Goal: Task Accomplishment & Management: Complete application form

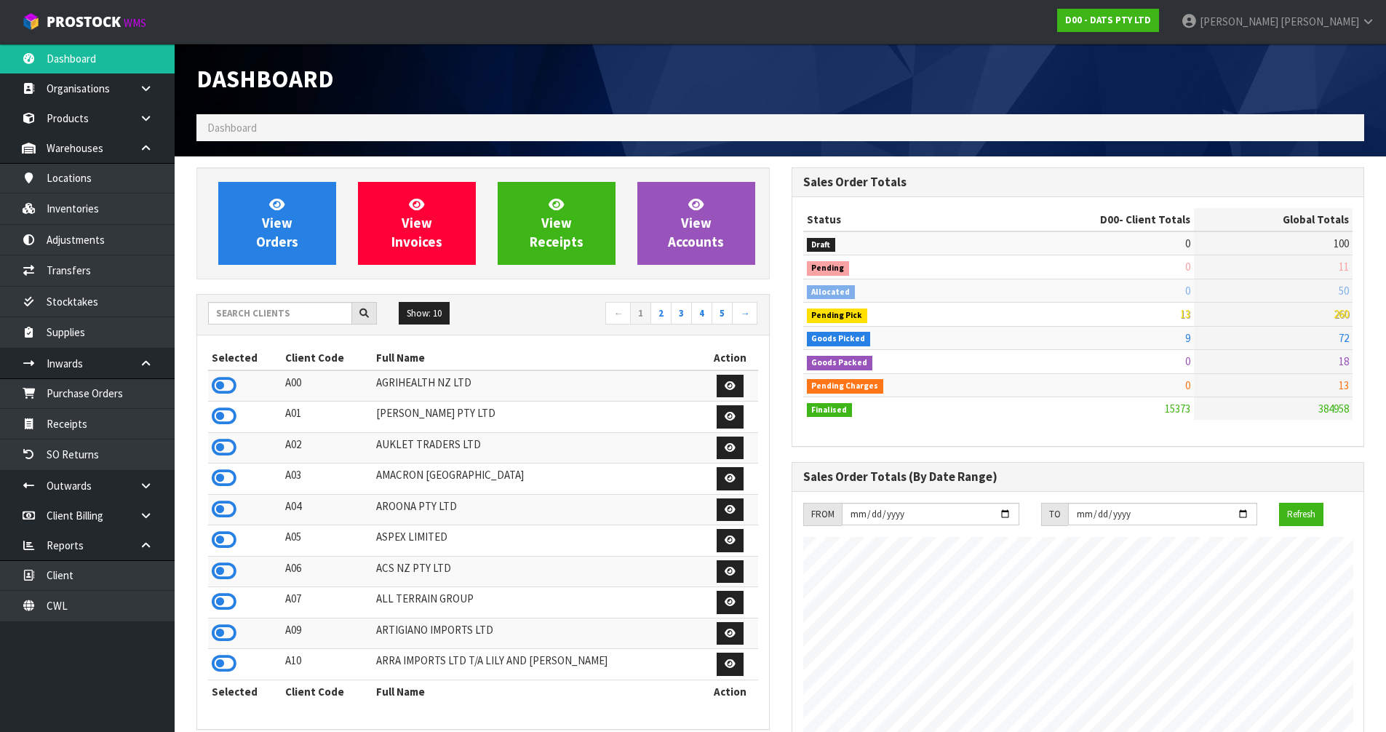
scroll to position [1102, 594]
click at [1345, 20] on span "[PERSON_NAME]" at bounding box center [1319, 22] width 79 height 14
click at [1324, 61] on link "Logout" at bounding box center [1327, 58] width 115 height 20
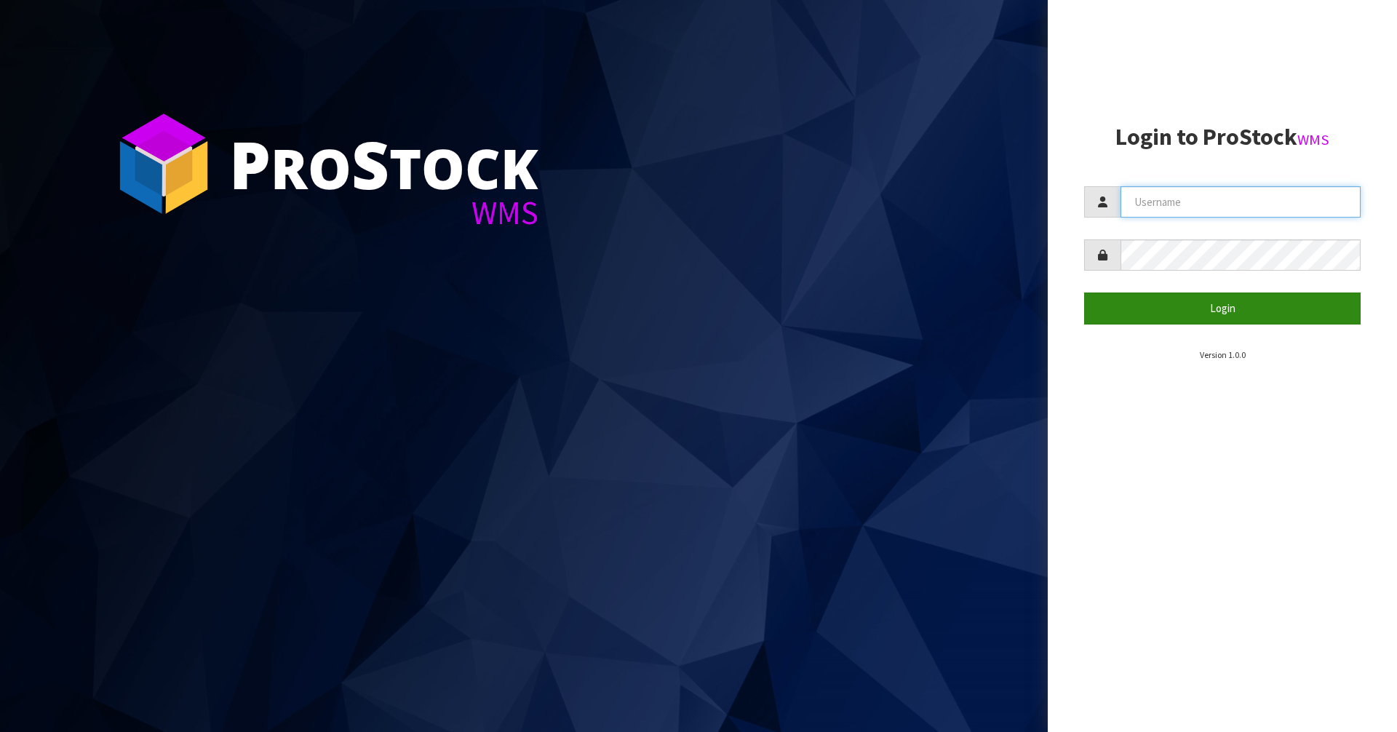
type input "[PERSON_NAME]"
click at [1169, 306] on button "Login" at bounding box center [1222, 307] width 276 height 31
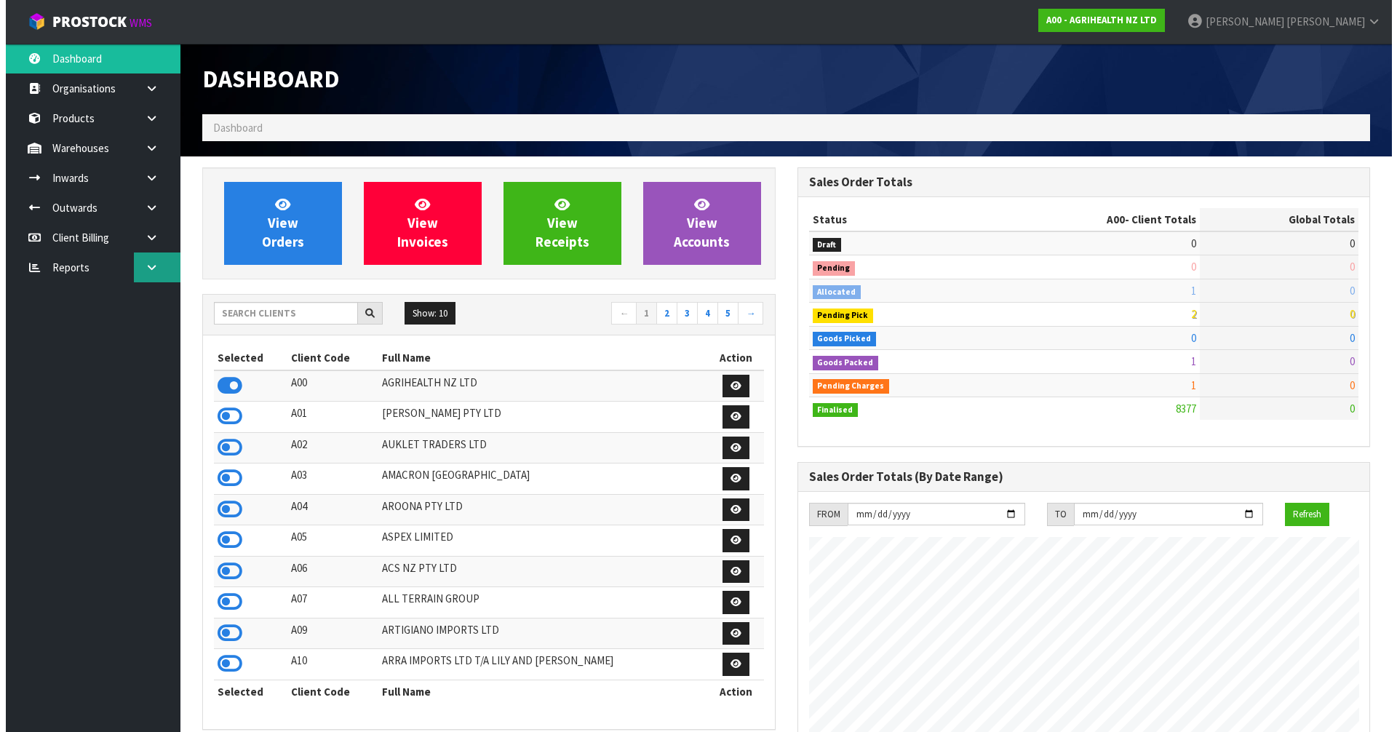
scroll to position [1102, 594]
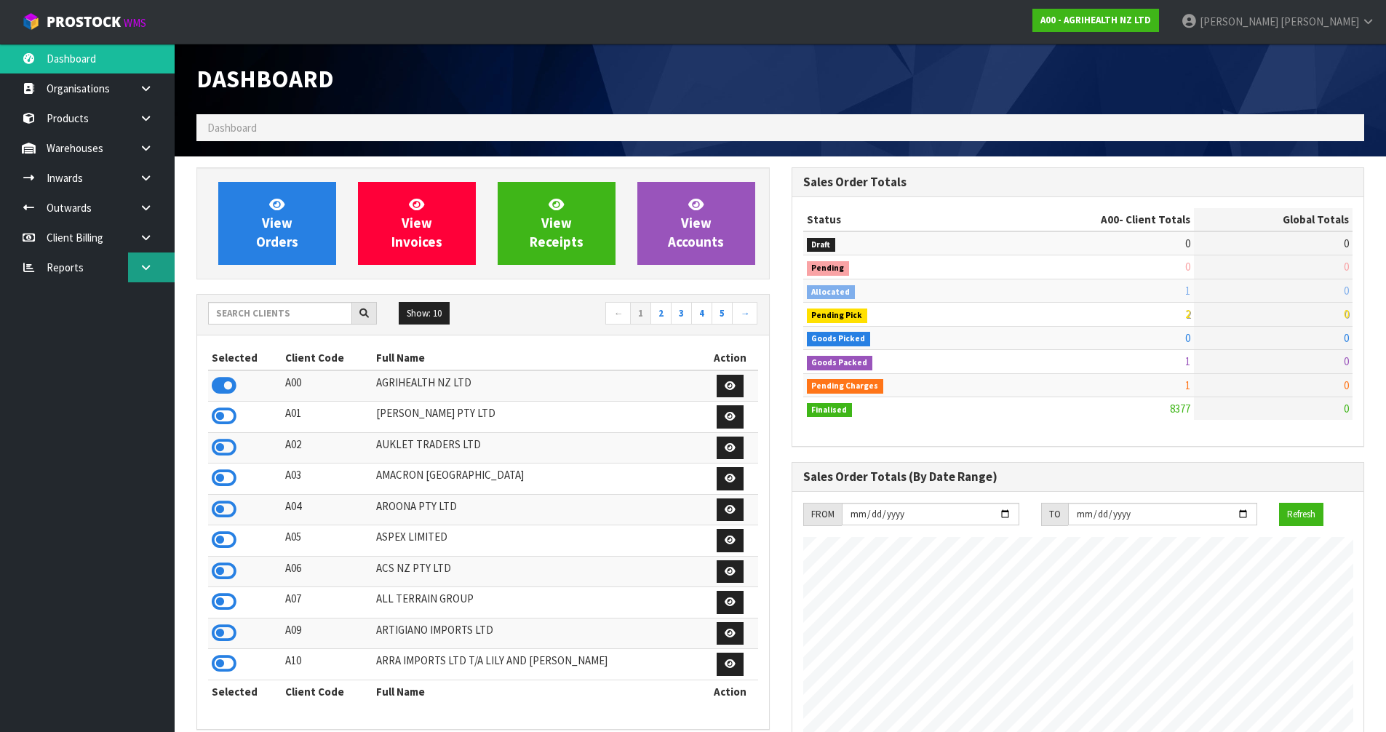
click at [144, 263] on icon at bounding box center [146, 267] width 14 height 11
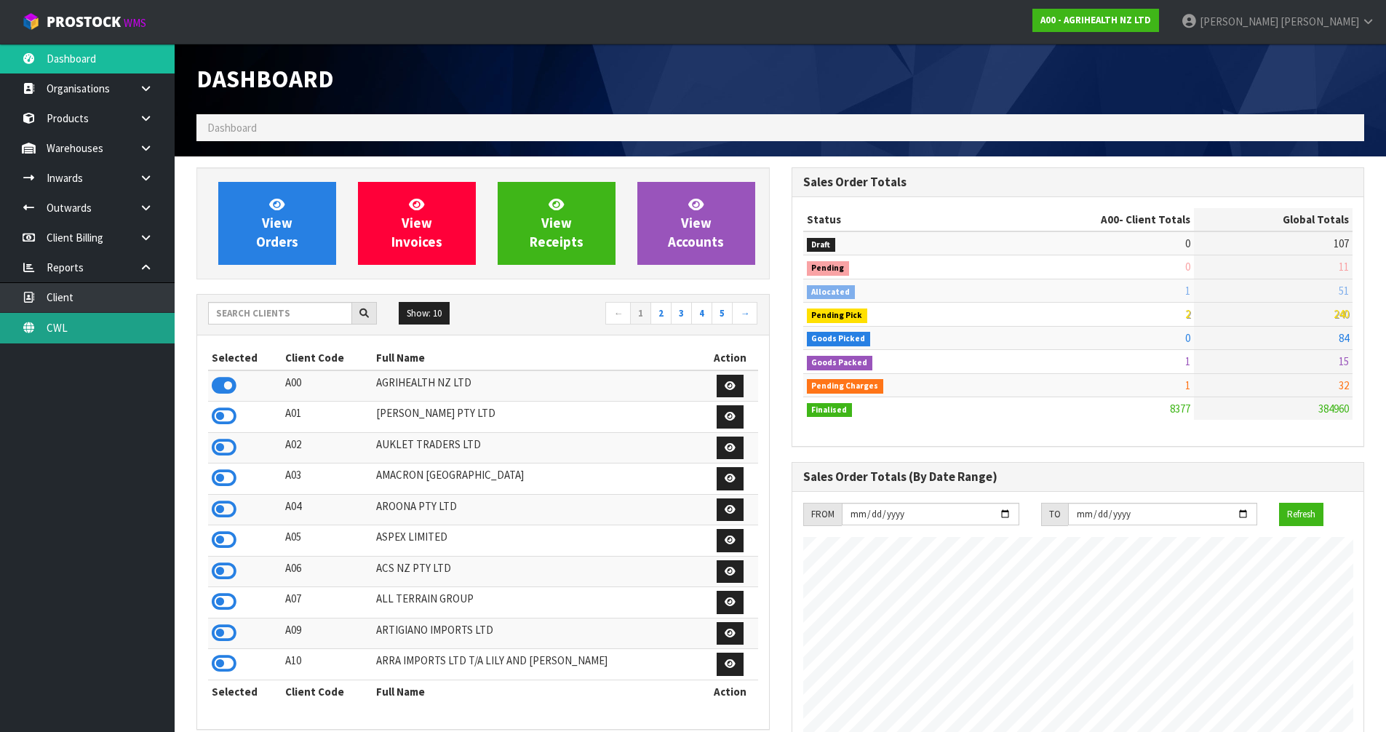
click at [110, 331] on link "CWL" at bounding box center [87, 328] width 175 height 30
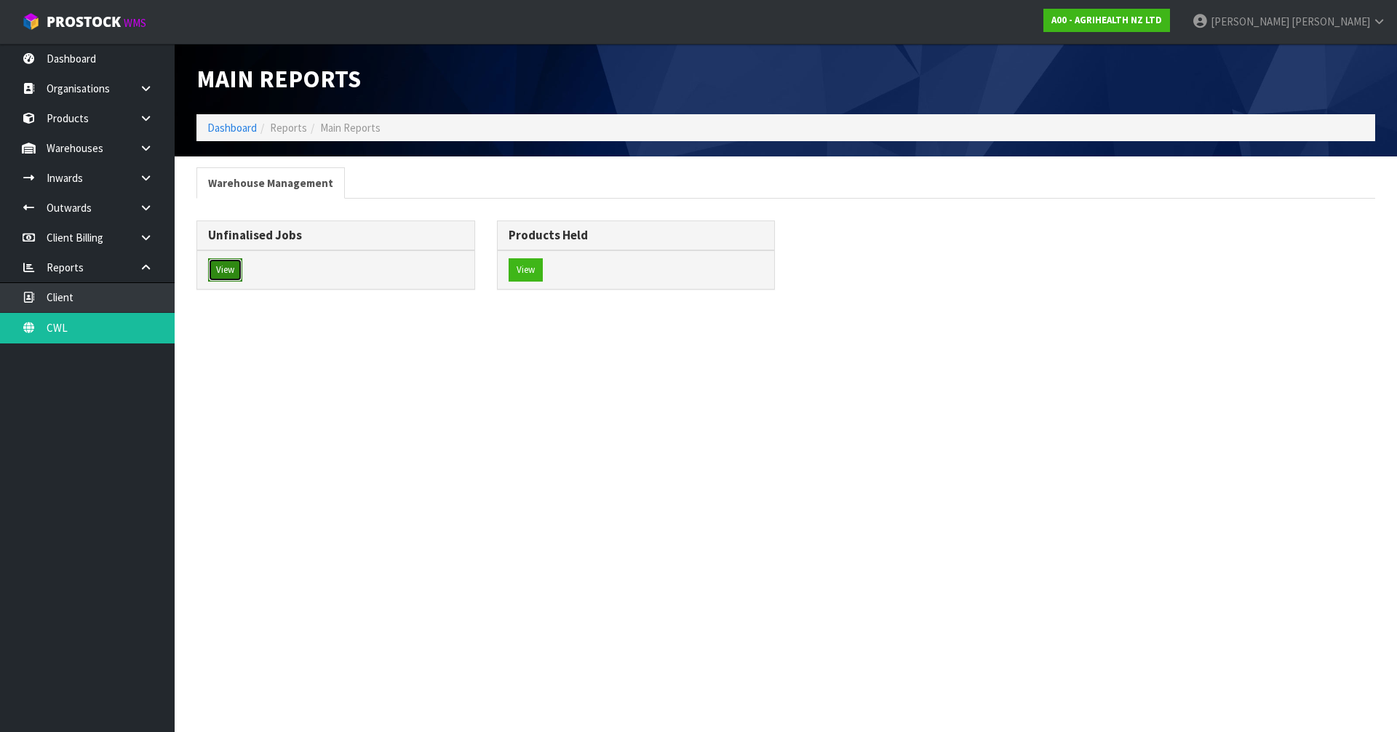
click at [232, 266] on button "View" at bounding box center [225, 269] width 34 height 23
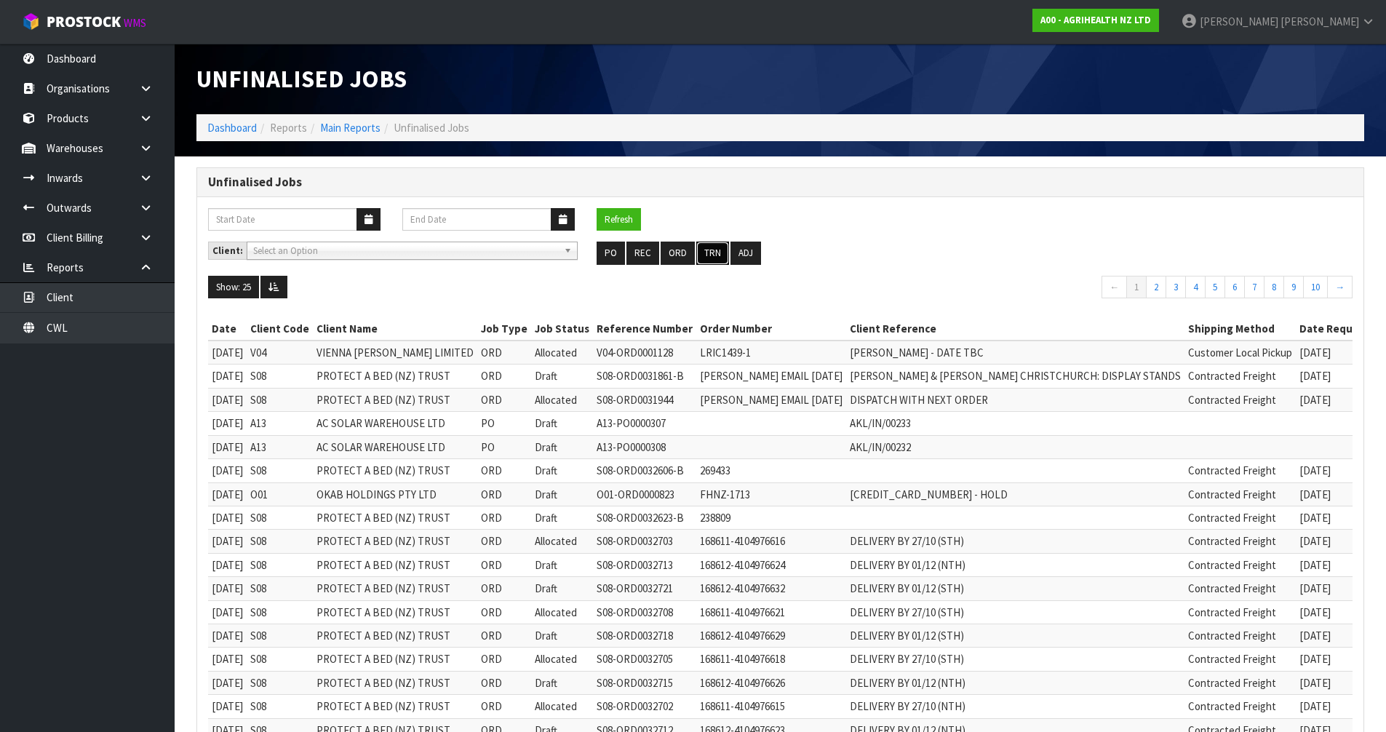
click at [710, 255] on button "TRN" at bounding box center [712, 253] width 33 height 23
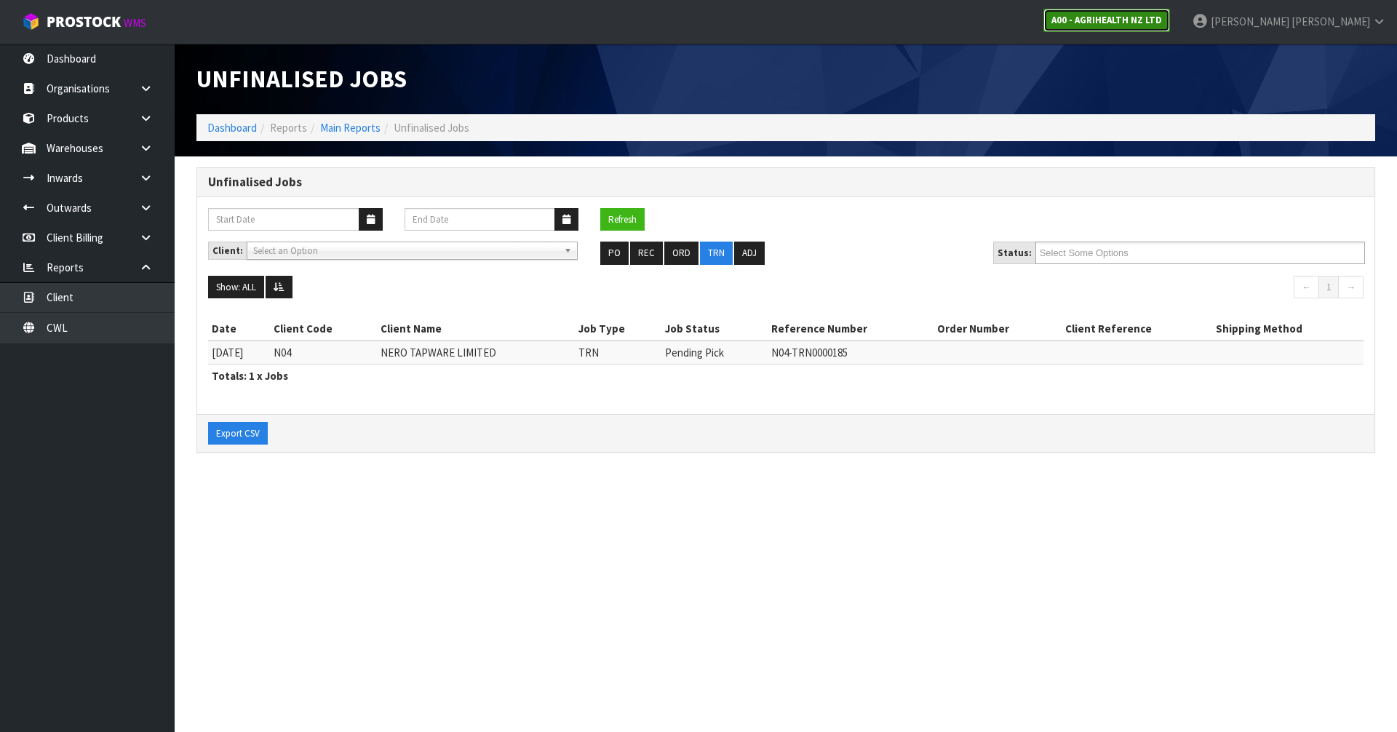
click at [1162, 17] on strong "A00 - AGRIHEALTH NZ LTD" at bounding box center [1106, 20] width 111 height 12
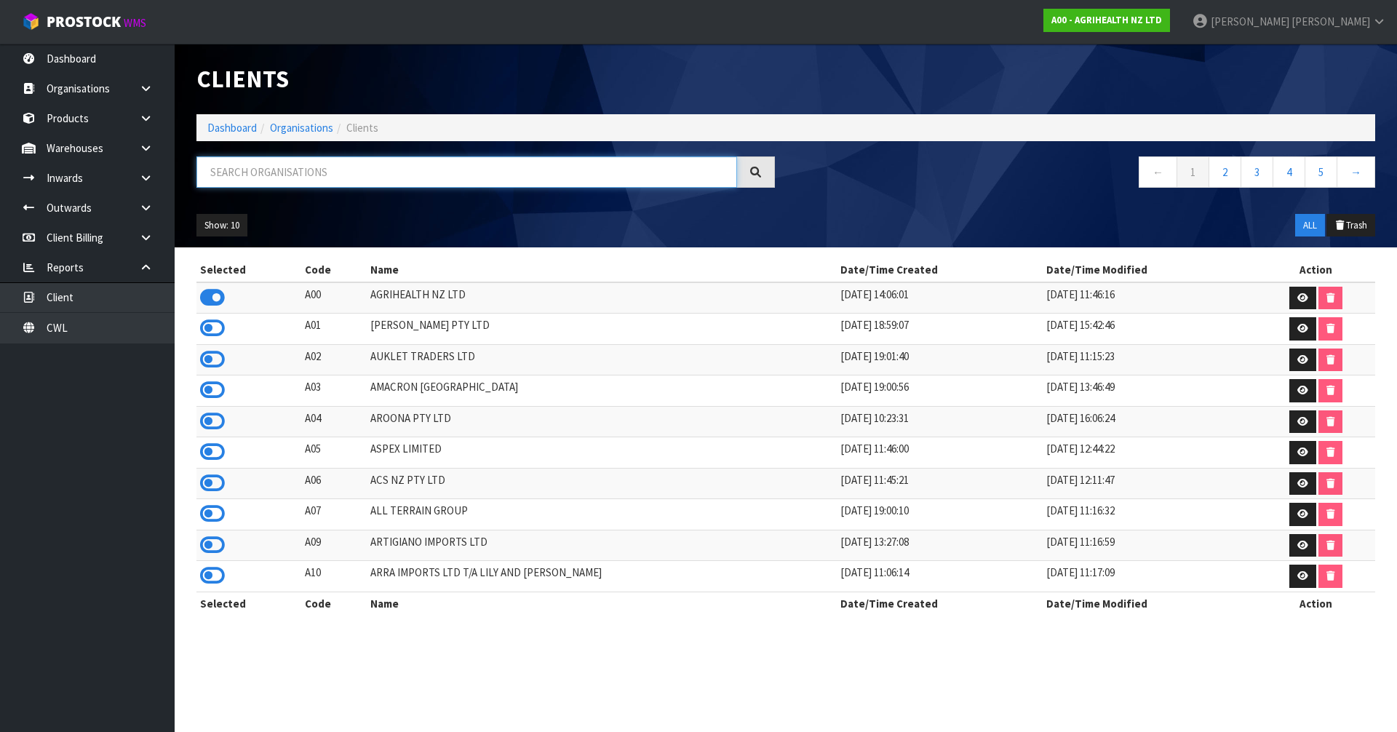
click at [578, 167] on input "text" at bounding box center [466, 171] width 540 height 31
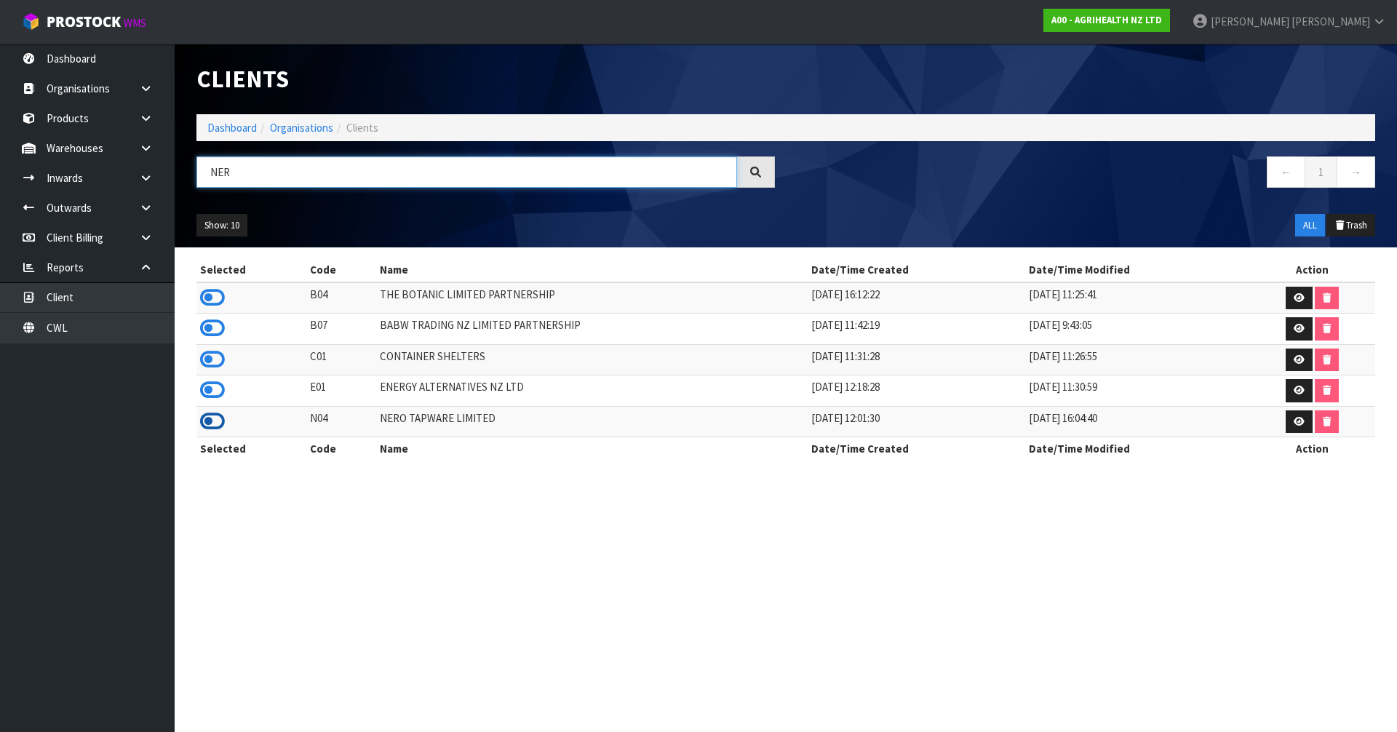
type input "NER"
click at [214, 423] on icon at bounding box center [212, 421] width 25 height 22
click at [148, 145] on icon at bounding box center [146, 148] width 14 height 11
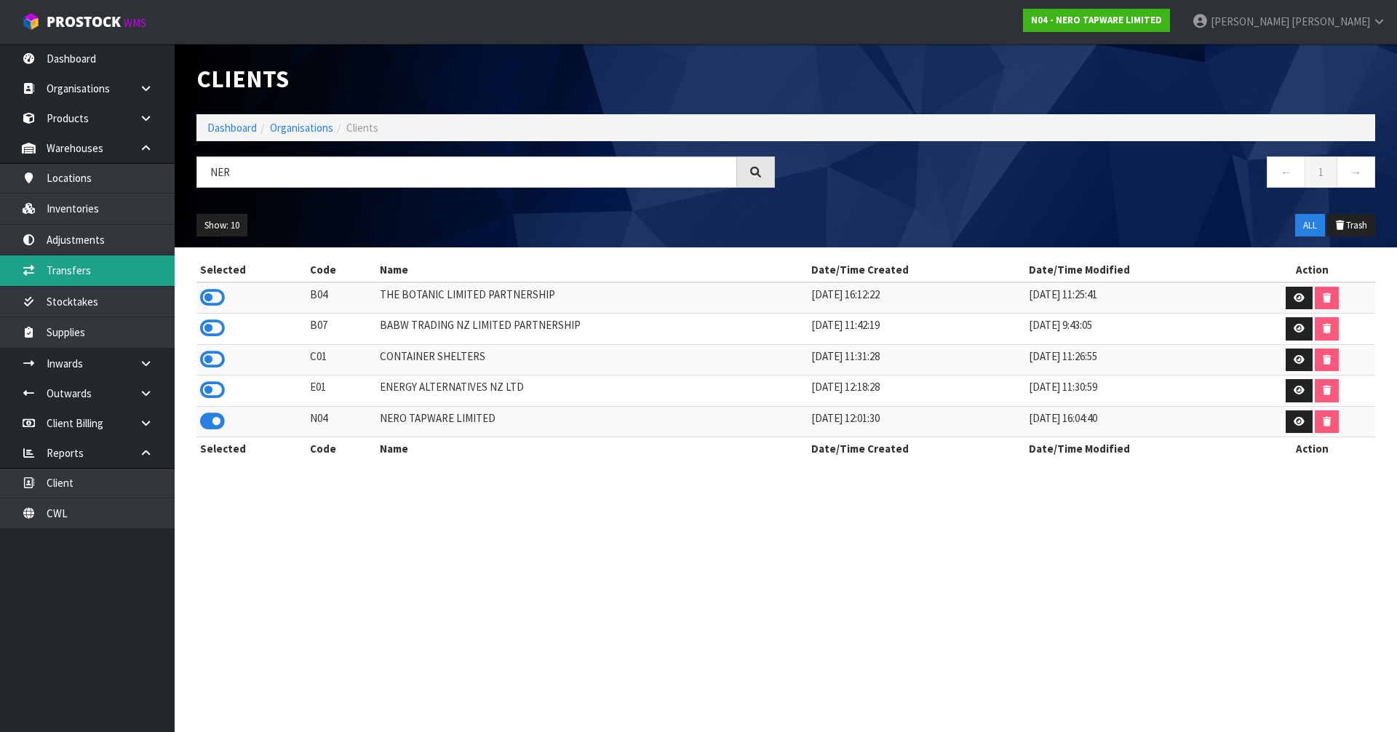
click at [111, 268] on link "Transfers" at bounding box center [87, 270] width 175 height 30
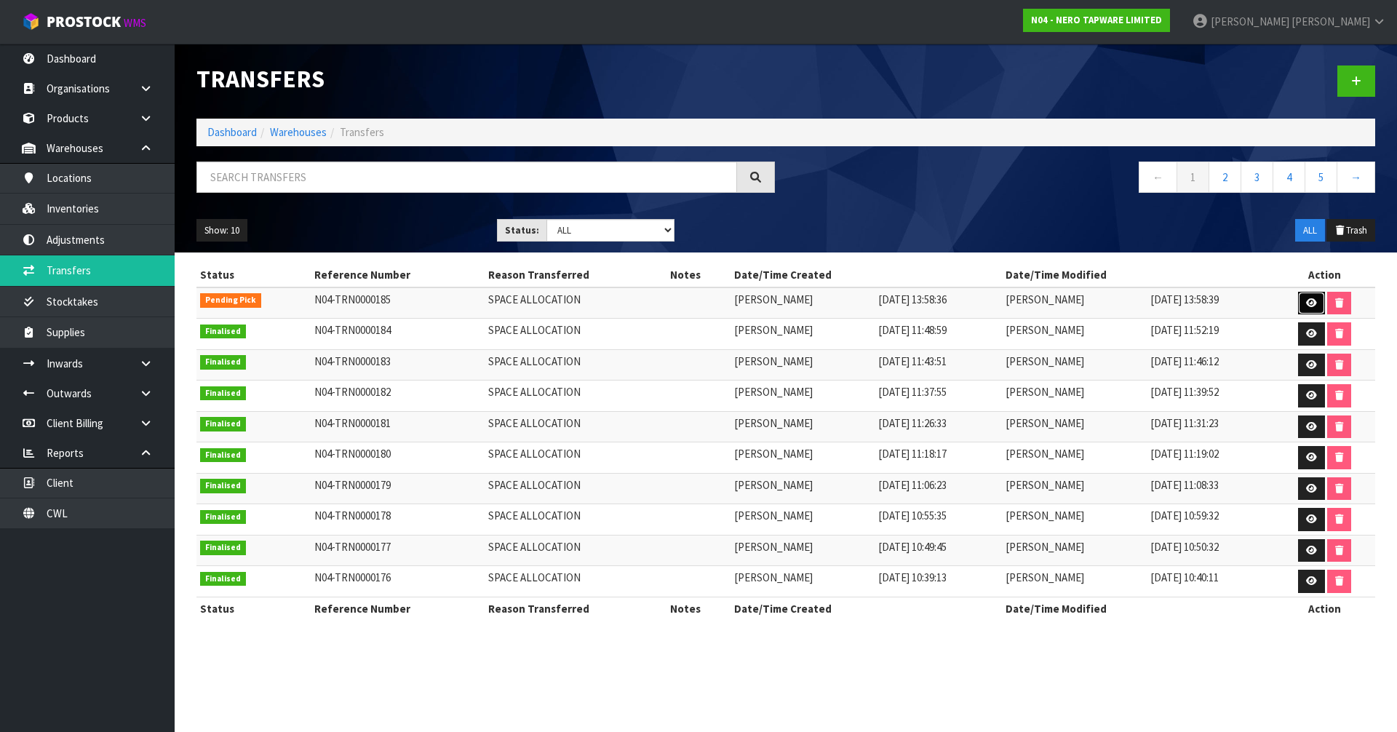
click at [1300, 307] on link at bounding box center [1311, 303] width 27 height 23
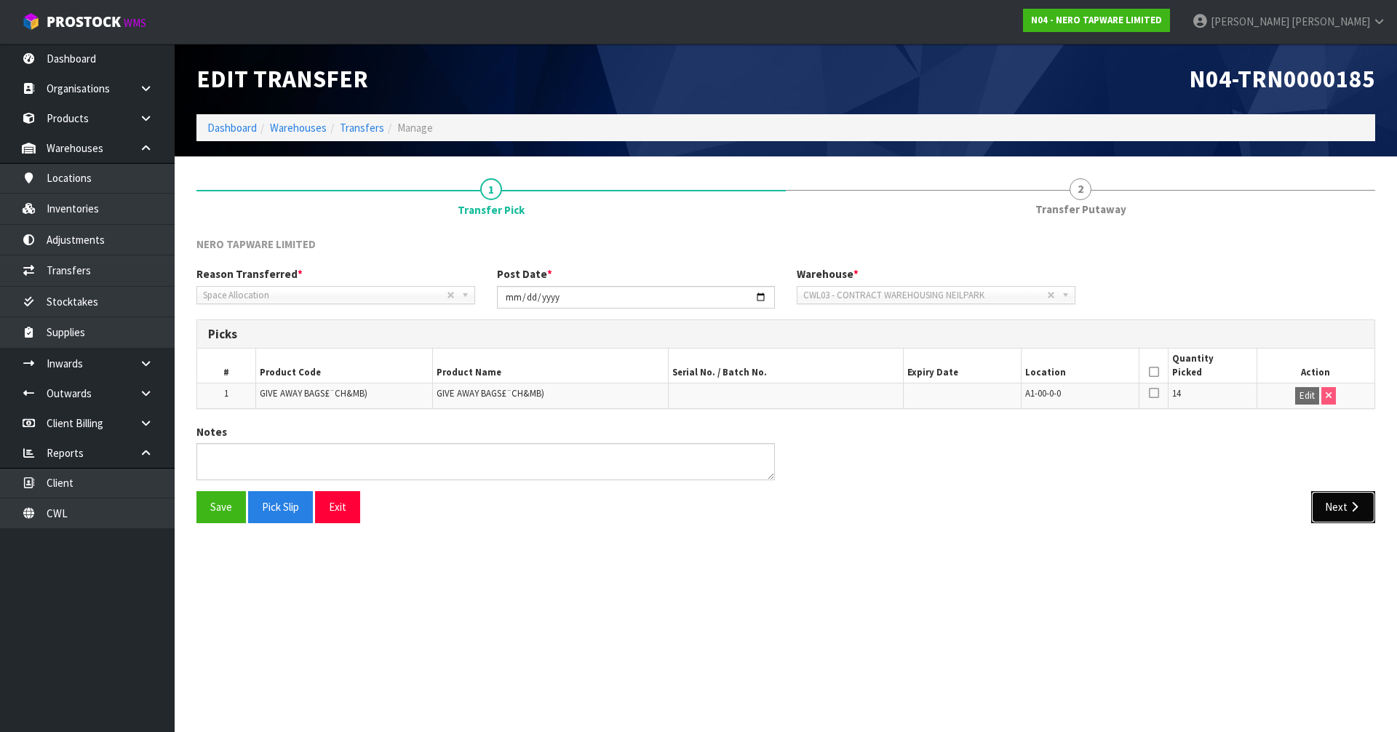
click at [1347, 510] on button "Next" at bounding box center [1343, 506] width 64 height 31
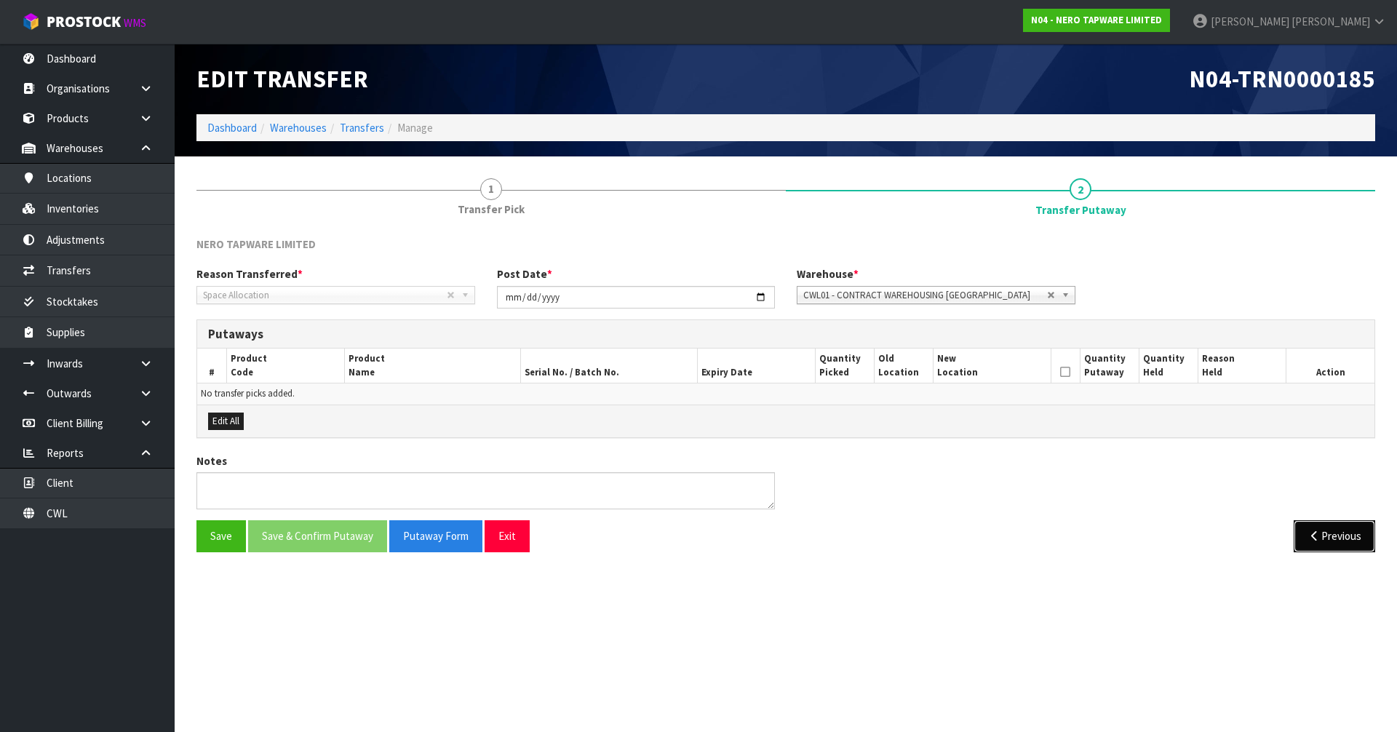
click at [1314, 535] on icon "button" at bounding box center [1314, 535] width 14 height 11
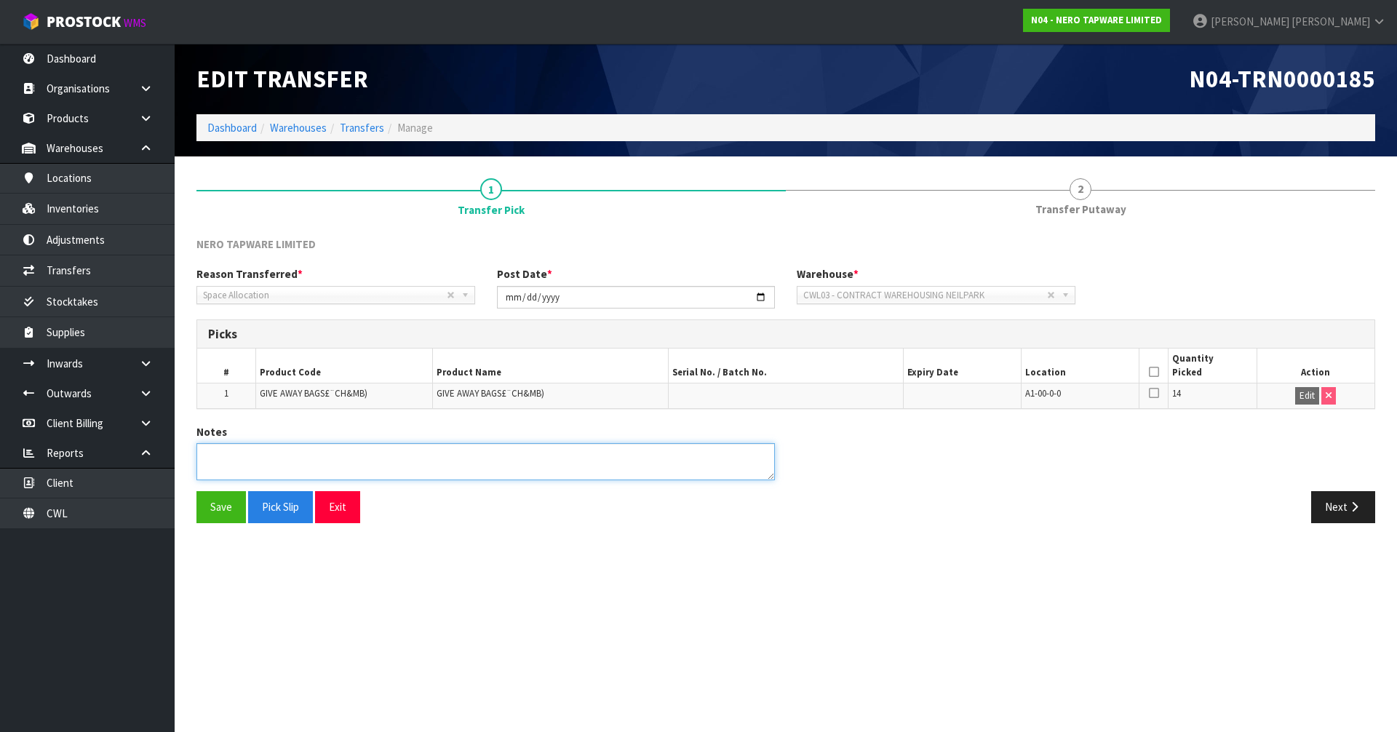
click at [384, 468] on textarea at bounding box center [485, 461] width 578 height 37
type textarea "12 CARTONS COUNTED, -2 CARTONS CHECKED BY MA"
click at [210, 515] on button "Save" at bounding box center [220, 506] width 49 height 31
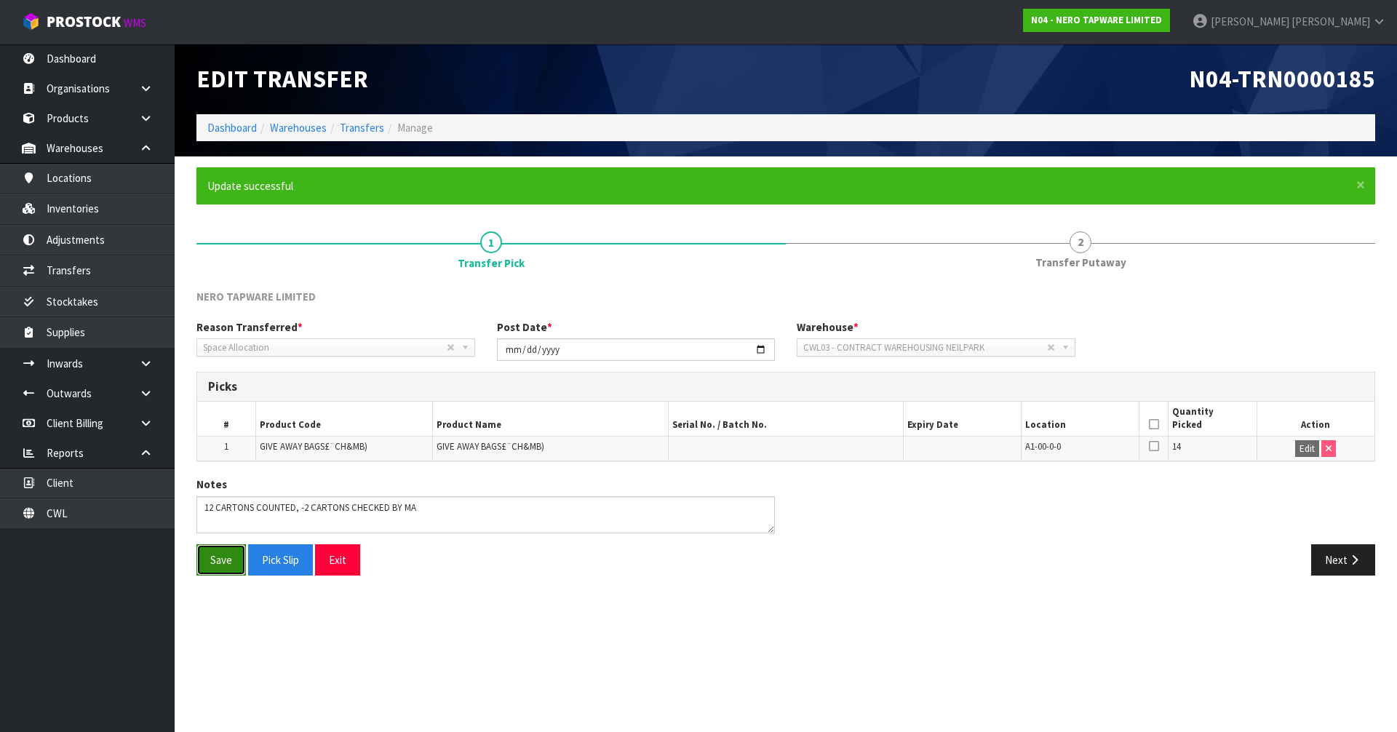
click at [210, 560] on button "Save" at bounding box center [220, 559] width 49 height 31
click at [1338, 567] on button "Next" at bounding box center [1343, 559] width 64 height 31
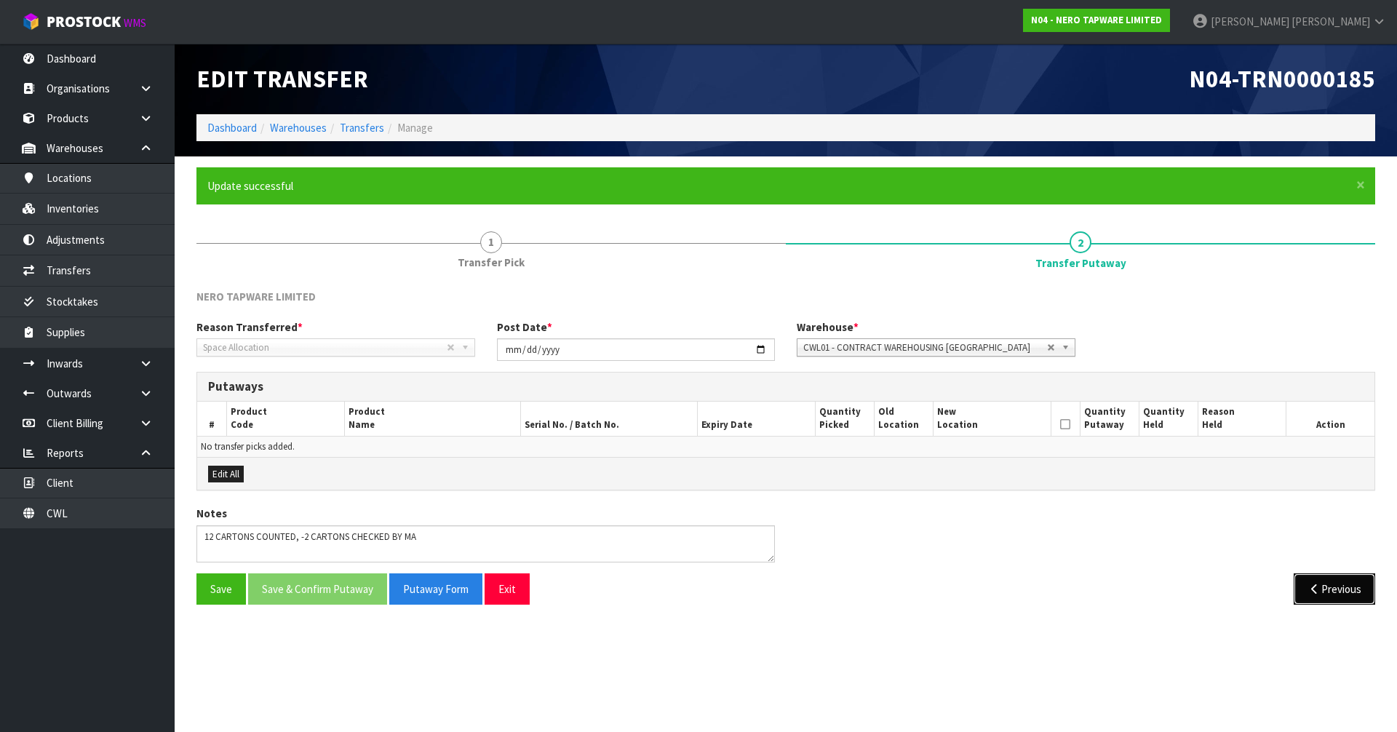
click at [1329, 587] on button "Previous" at bounding box center [1333, 588] width 81 height 31
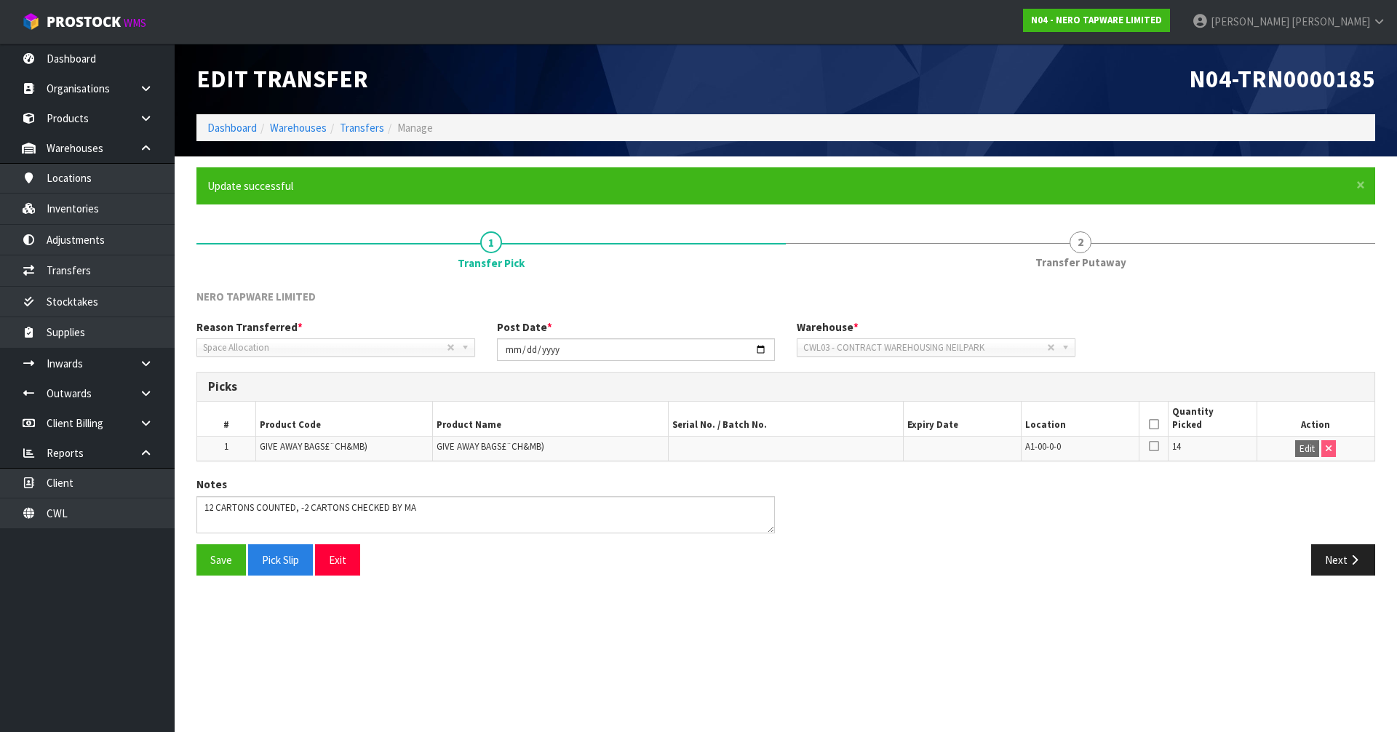
click at [1154, 425] on icon at bounding box center [1154, 424] width 10 height 1
click at [210, 559] on button "Save" at bounding box center [220, 559] width 49 height 31
click at [1345, 571] on button "Next" at bounding box center [1343, 559] width 64 height 31
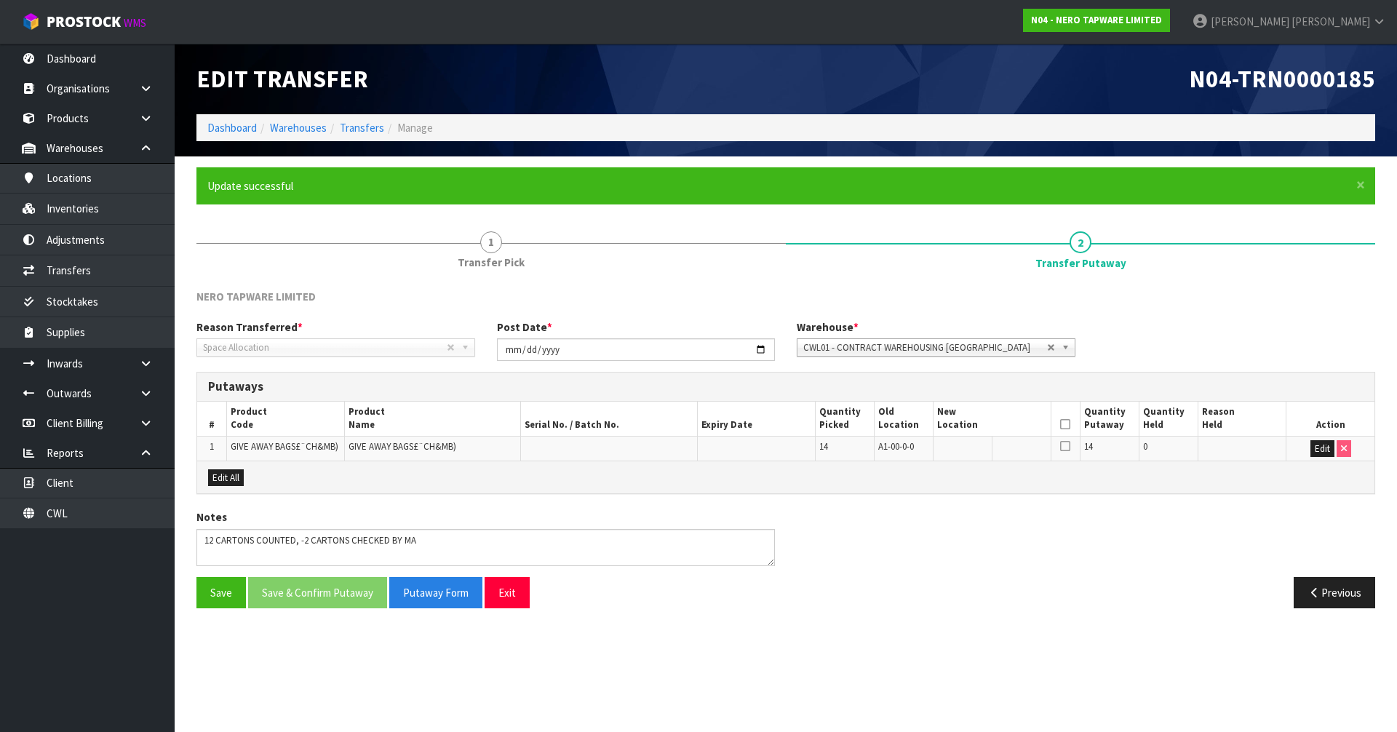
click at [1307, 450] on td "Edit" at bounding box center [1330, 448] width 88 height 25
click at [1314, 446] on button "Edit" at bounding box center [1322, 448] width 24 height 17
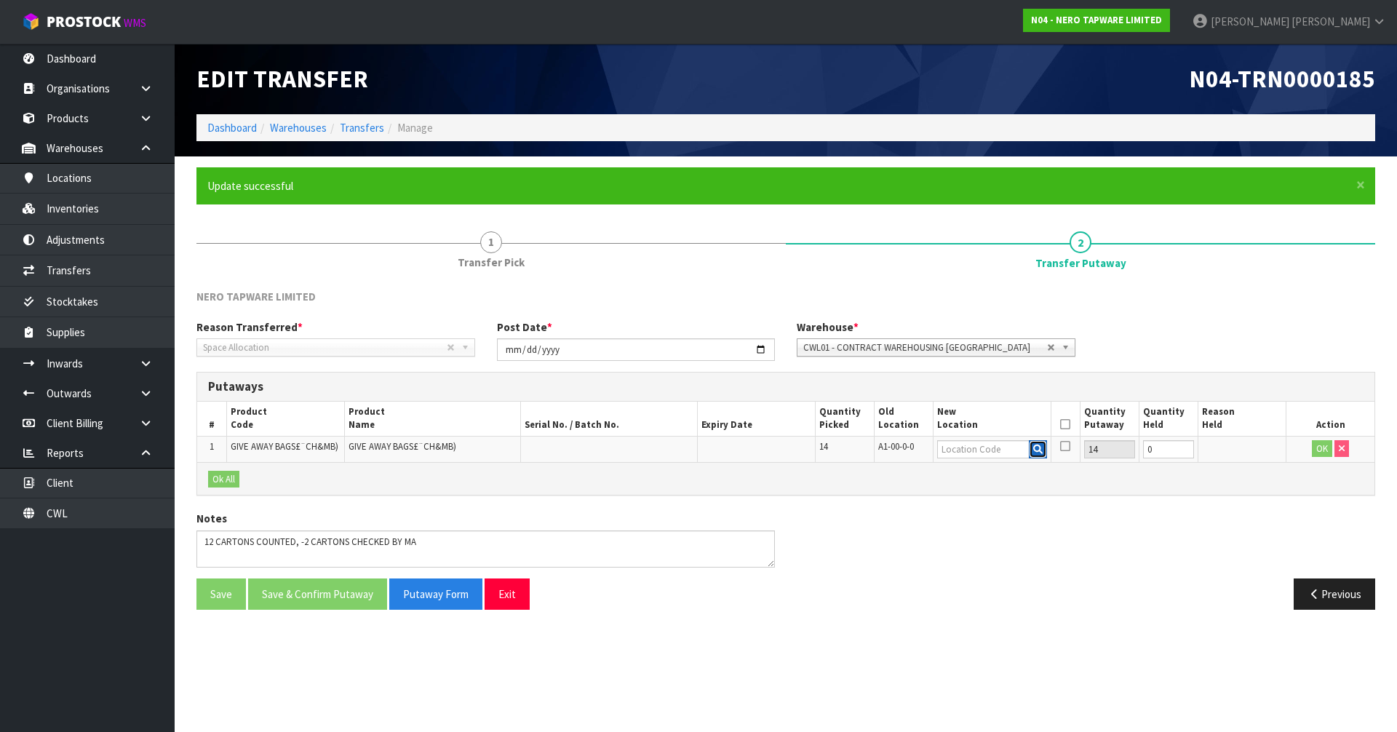
click at [1037, 447] on icon "button" at bounding box center [1037, 448] width 9 height 9
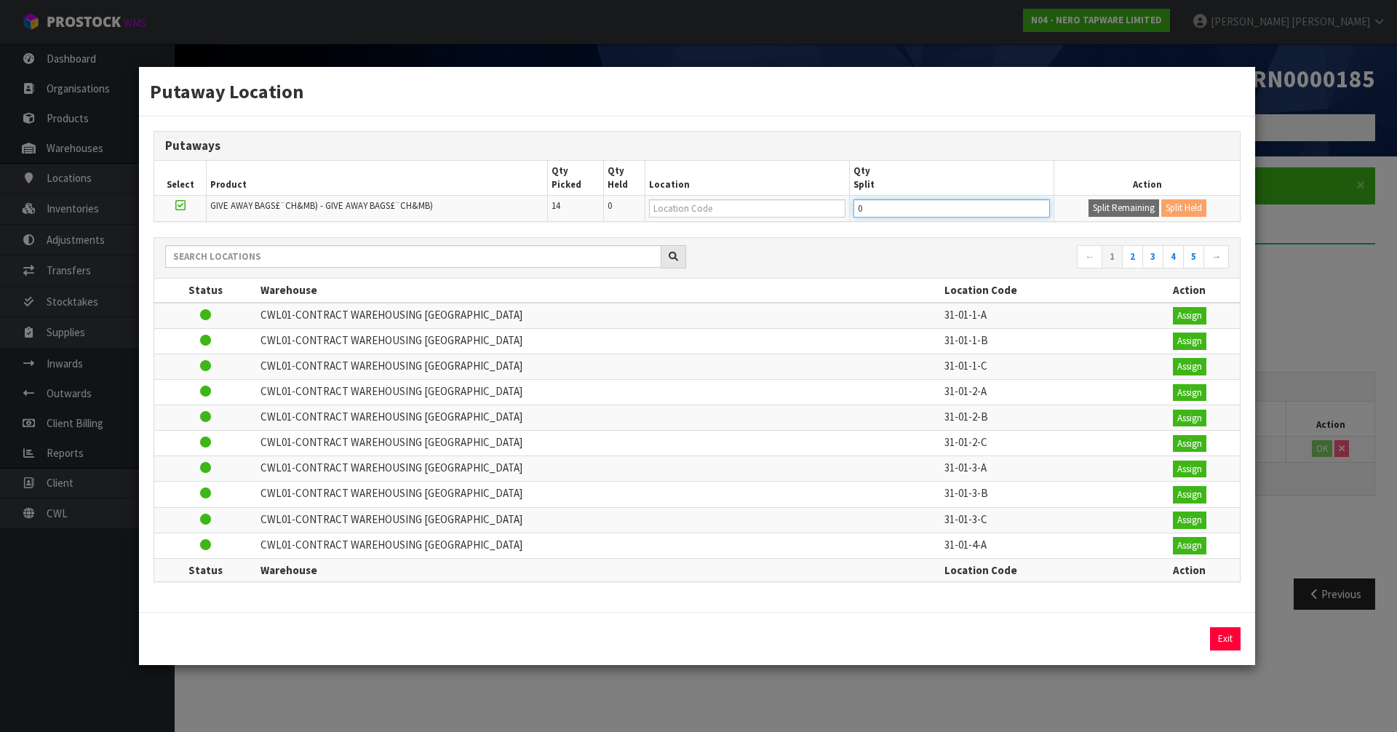
click at [904, 203] on input "0" at bounding box center [951, 208] width 196 height 18
type input "12"
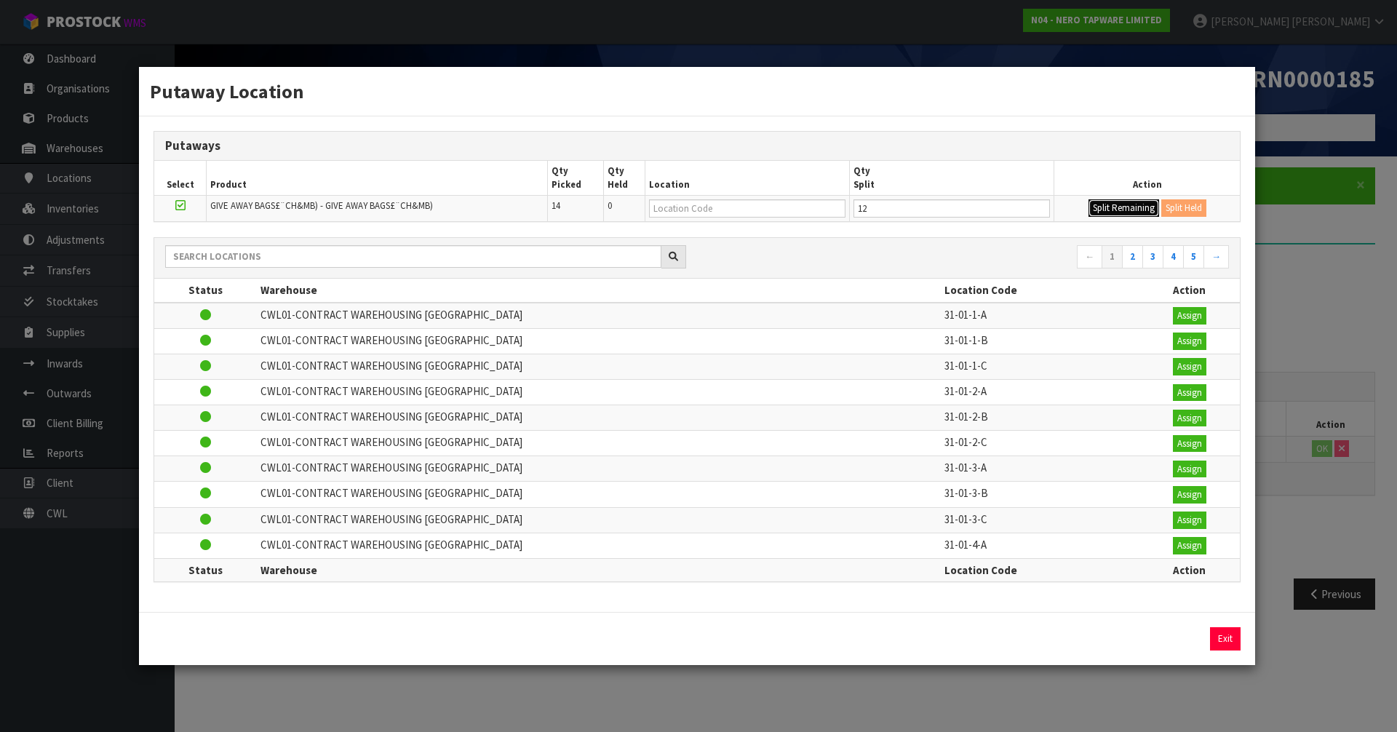
click at [1123, 210] on button "Split Remaining" at bounding box center [1123, 207] width 71 height 17
type input "12"
type input "0"
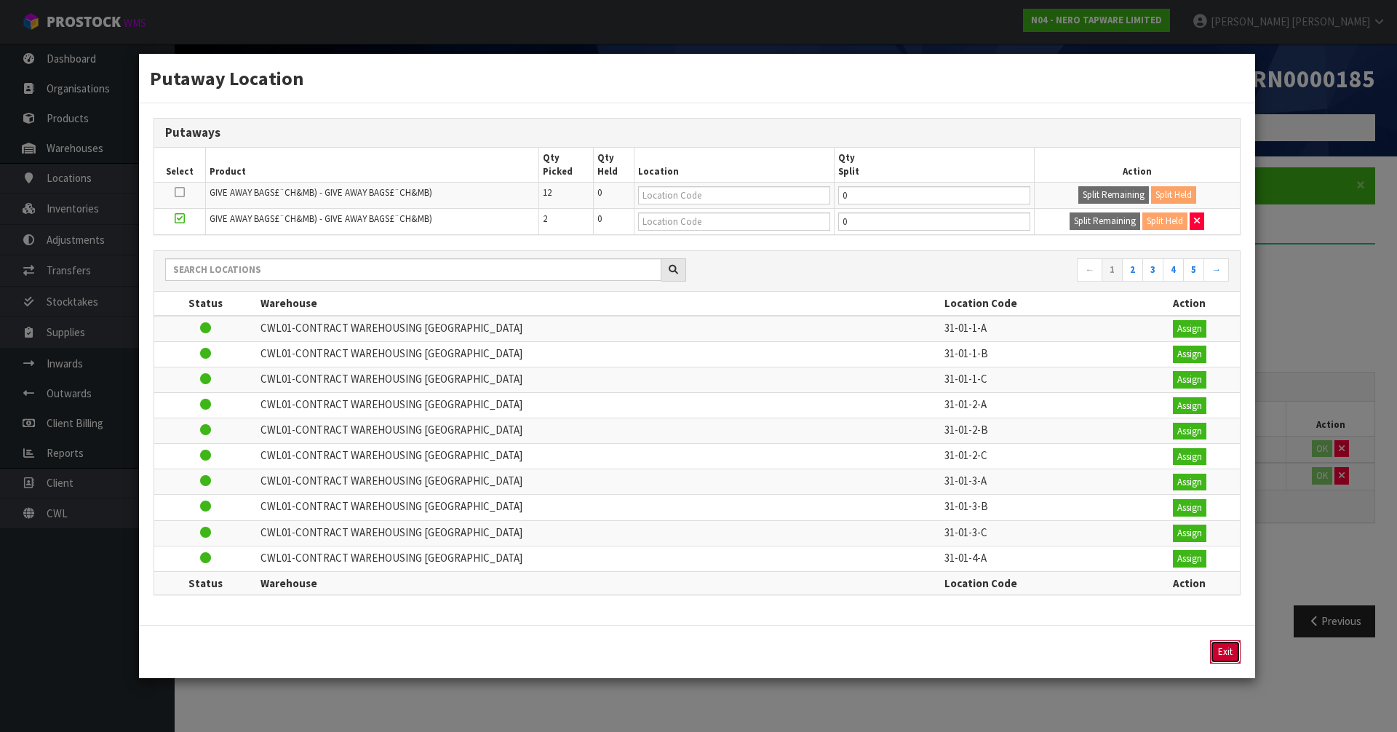
click at [1222, 645] on button "Exit" at bounding box center [1225, 651] width 31 height 23
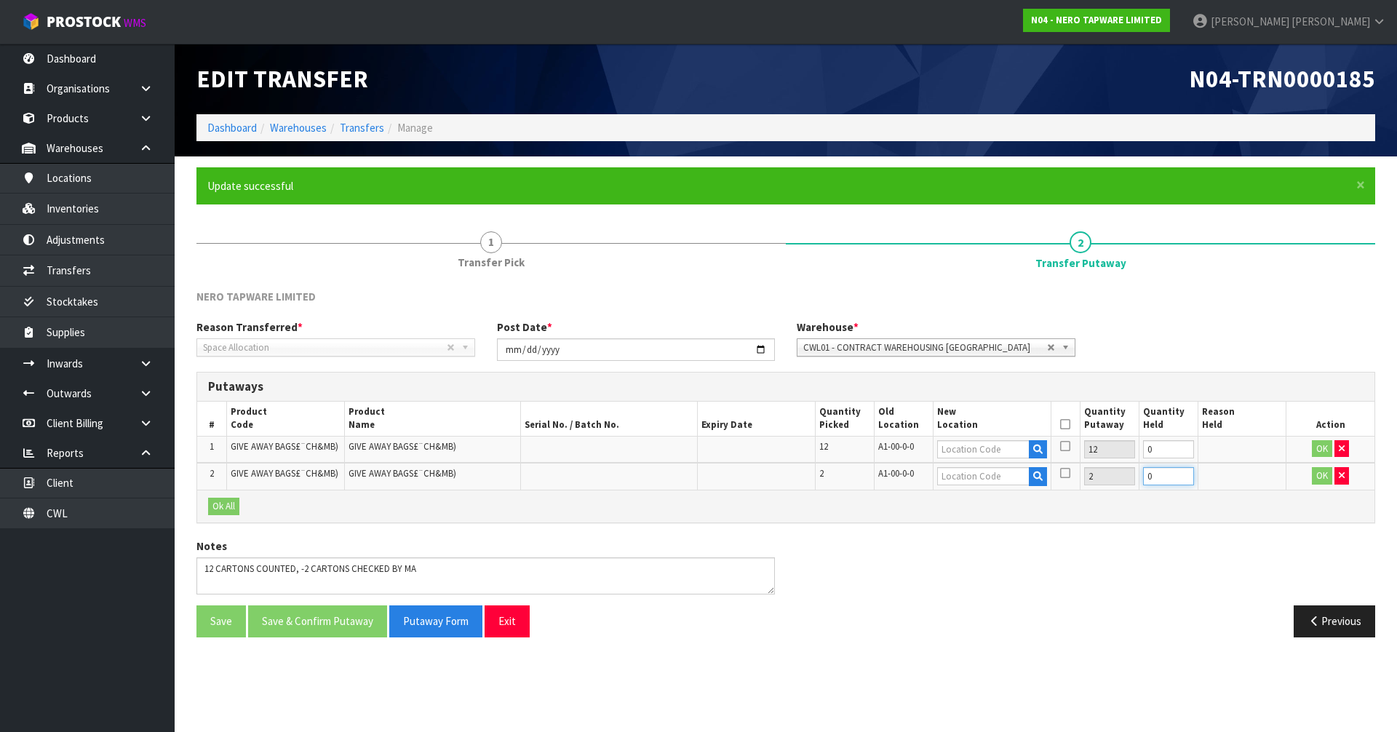
click at [1162, 475] on input "0" at bounding box center [1168, 476] width 51 height 18
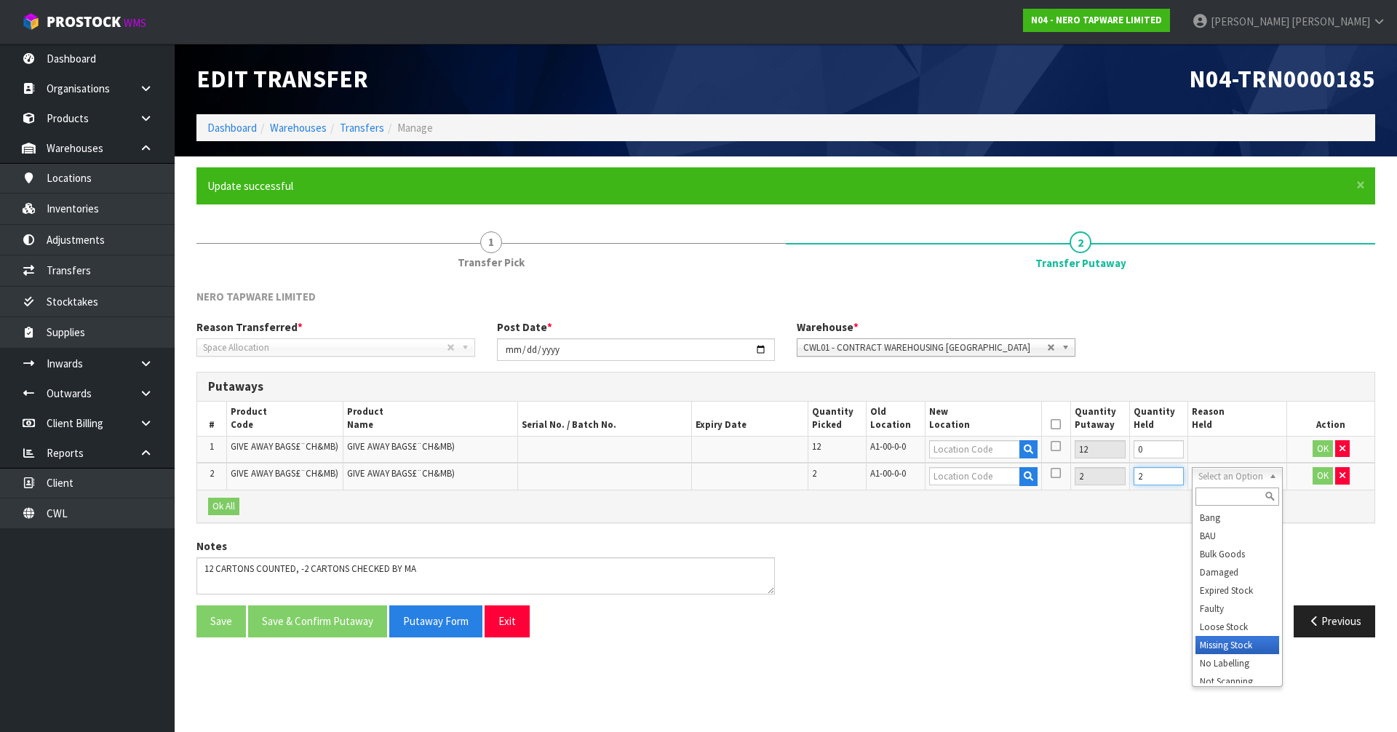
type input "2"
click at [878, 443] on span "A1-00-0-0" at bounding box center [888, 446] width 36 height 12
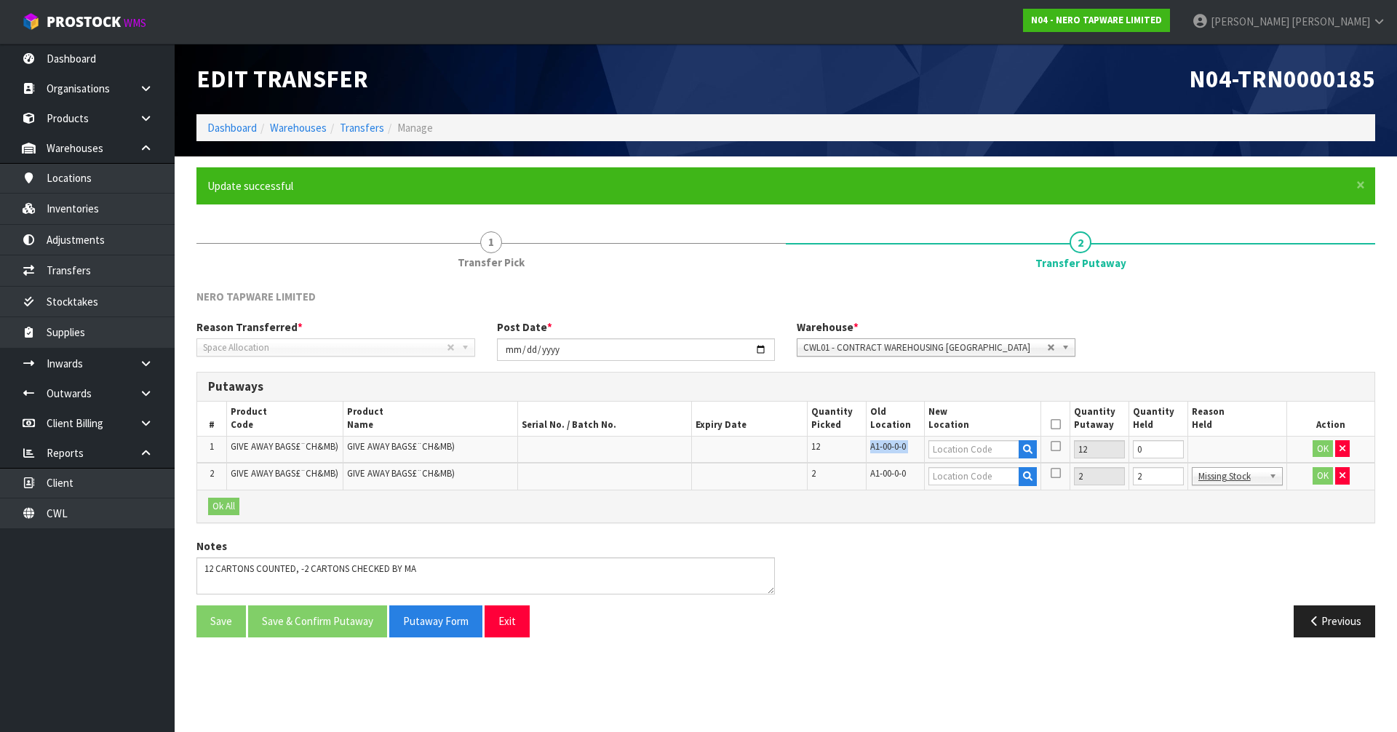
copy tr "A1-00-0-0"
click at [997, 452] on input "text" at bounding box center [973, 449] width 91 height 18
paste input "A1-00-0-0"
type input "A1-00-0-0"
click at [961, 474] on input "text" at bounding box center [973, 476] width 91 height 18
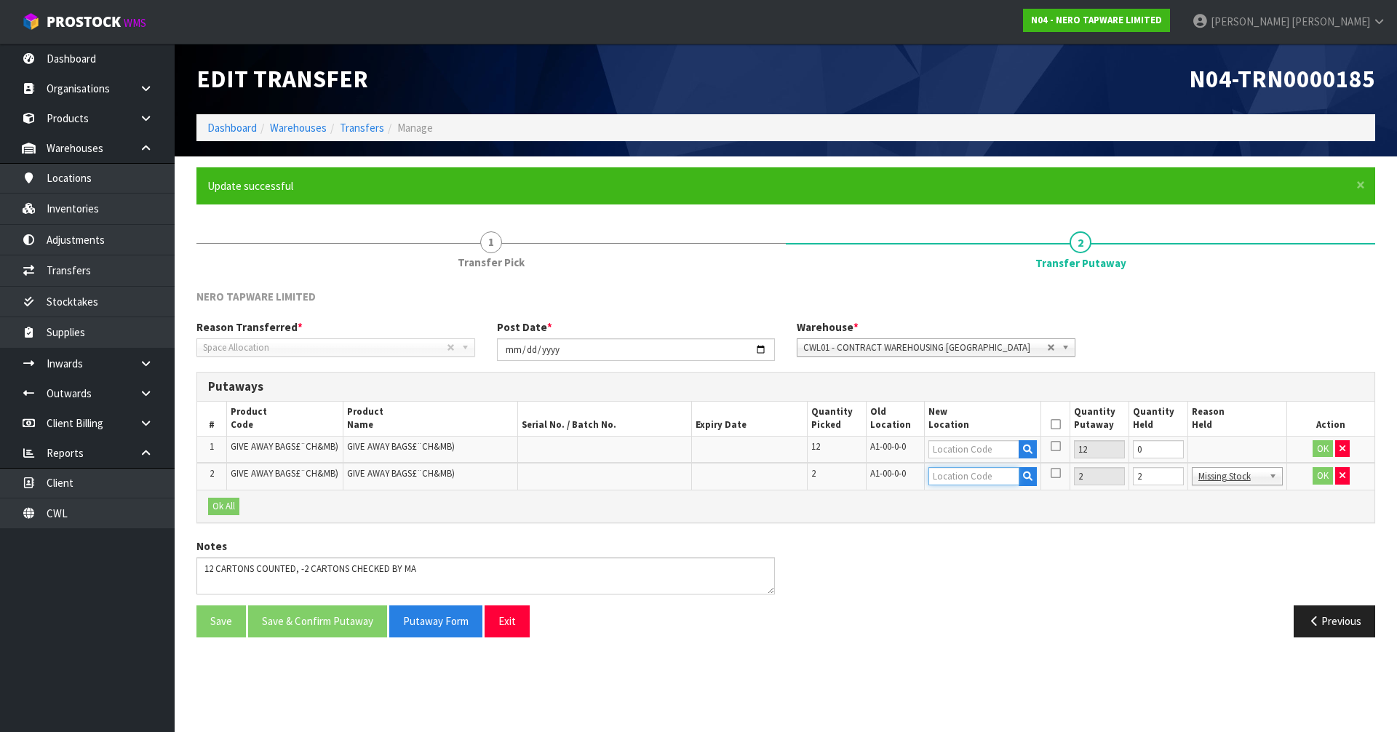
paste input "A1-00-0-0"
type input "A1-00-0-0"
click at [956, 443] on input "text" at bounding box center [973, 449] width 91 height 18
paste input "A1-00-0-0"
type input "A1-00-0-0"
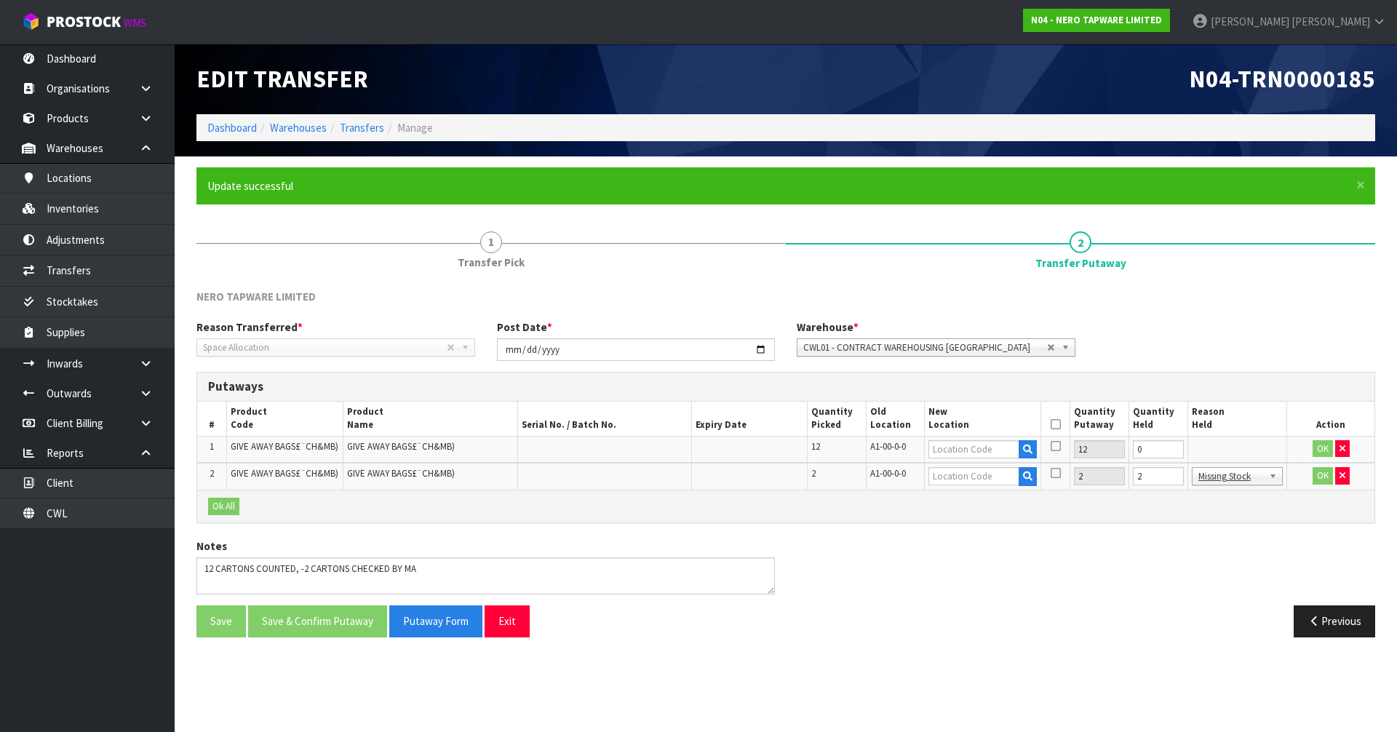
click at [999, 436] on td at bounding box center [983, 449] width 116 height 27
click at [993, 450] on input "text" at bounding box center [973, 449] width 91 height 18
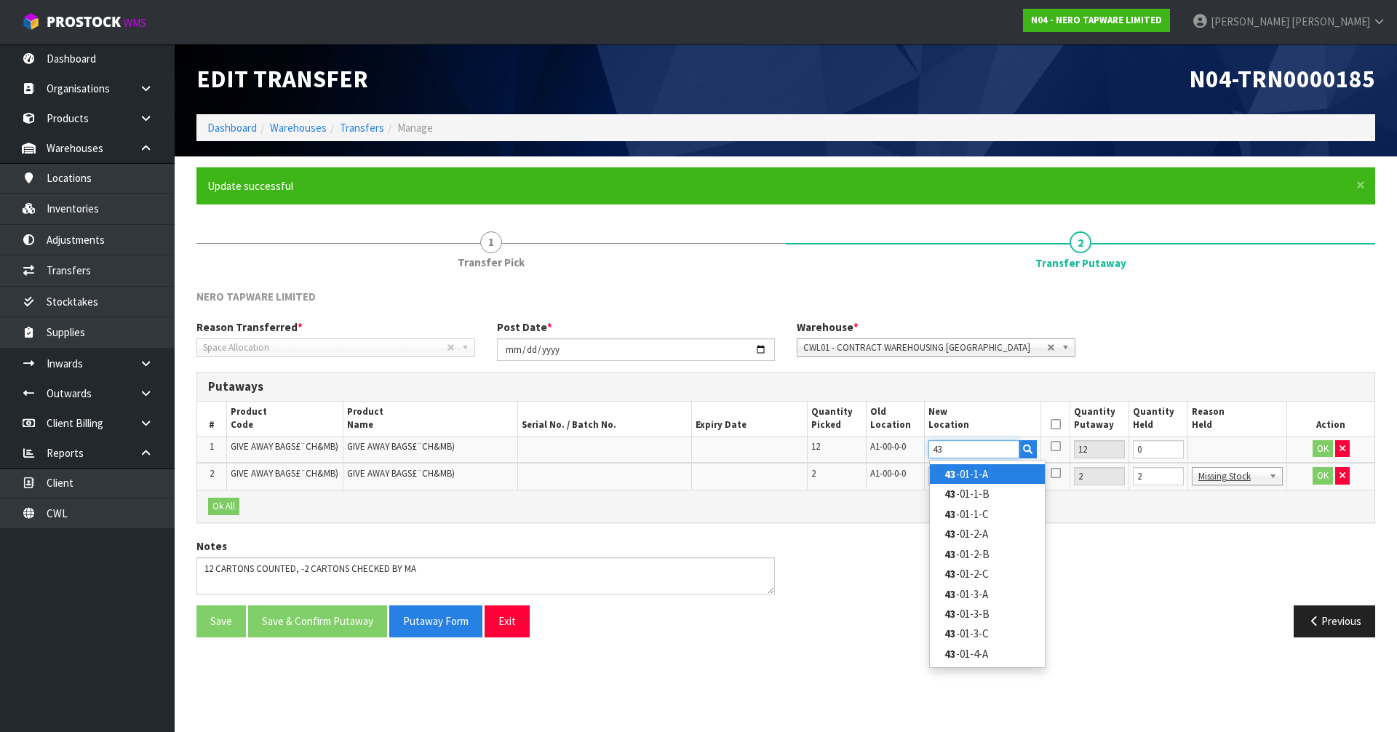
type input "43"
click at [968, 478] on link "43 -01-1-A" at bounding box center [987, 474] width 115 height 20
type input "43-01-1-A"
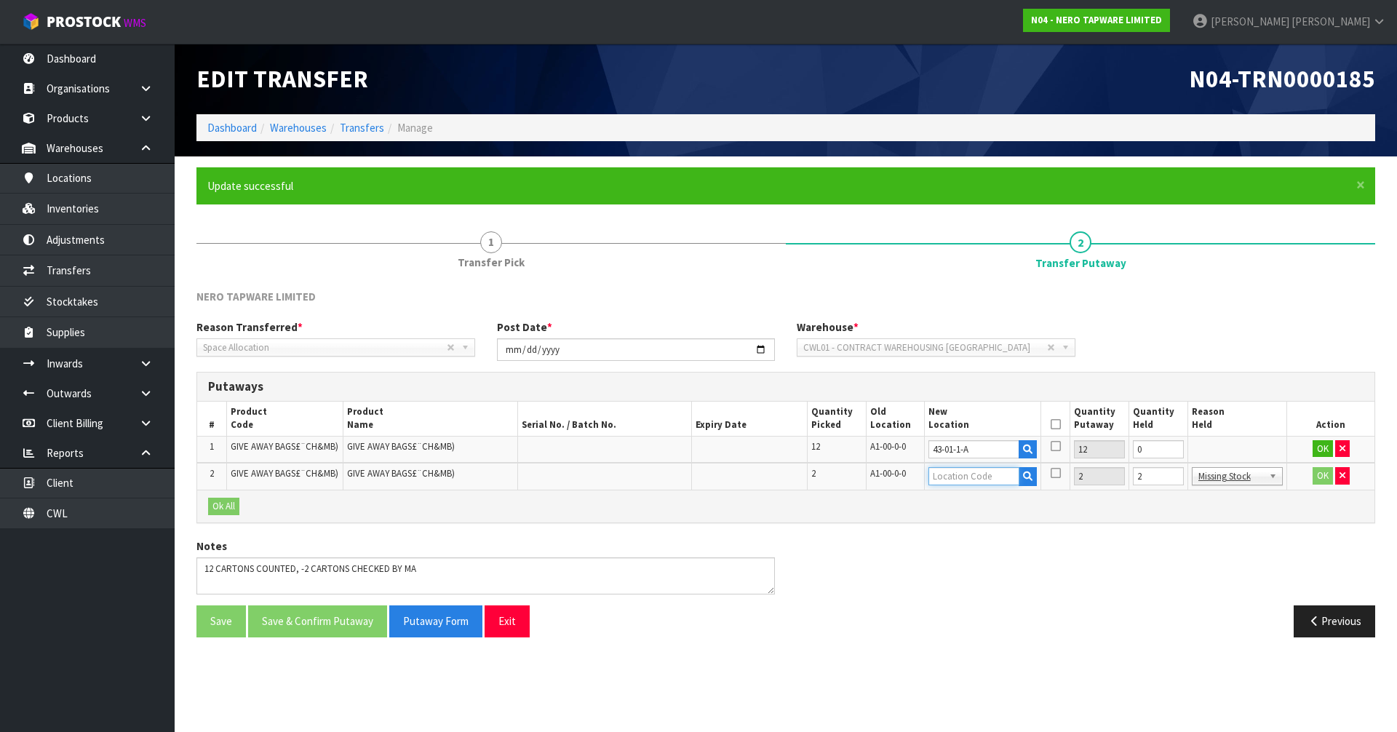
click at [944, 471] on input "text" at bounding box center [973, 476] width 91 height 18
type input "43-"
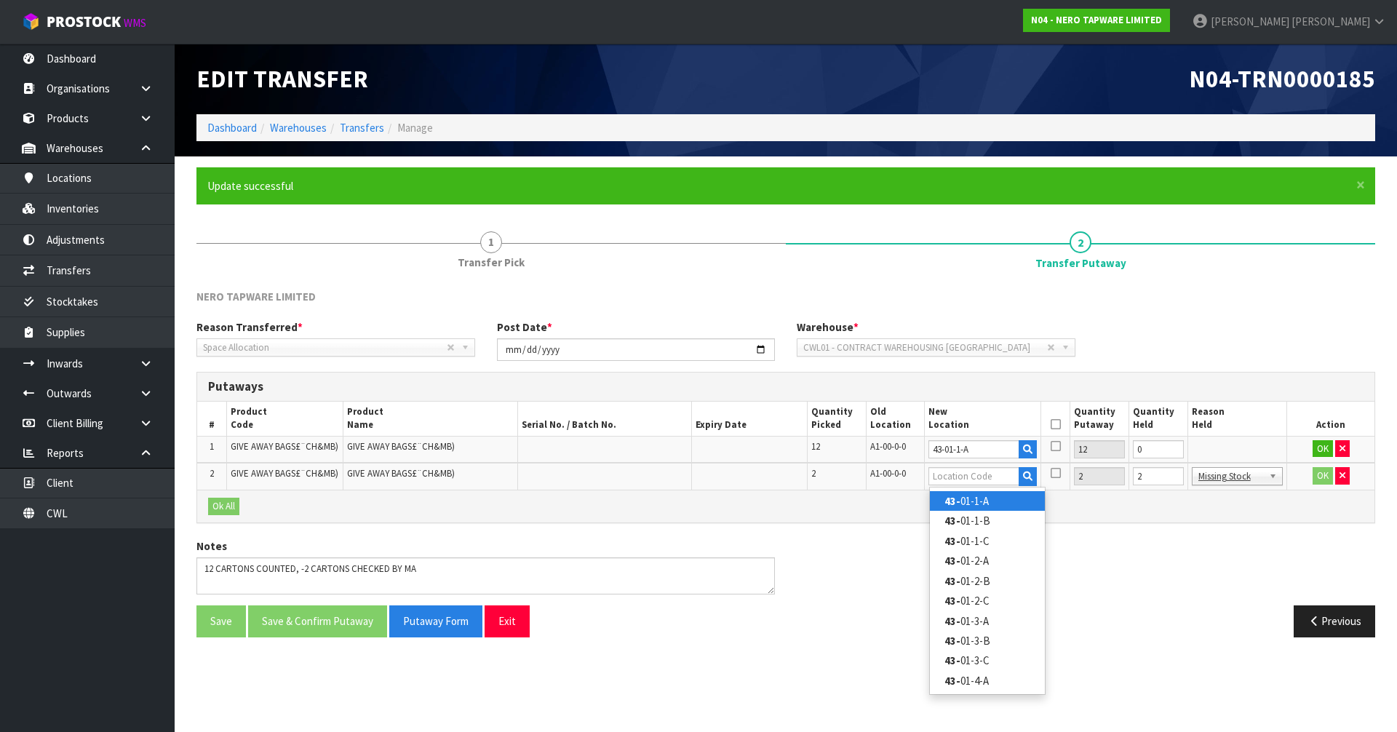
click at [964, 498] on link "43- 01-1-A" at bounding box center [987, 501] width 115 height 20
type input "43-01-1-A"
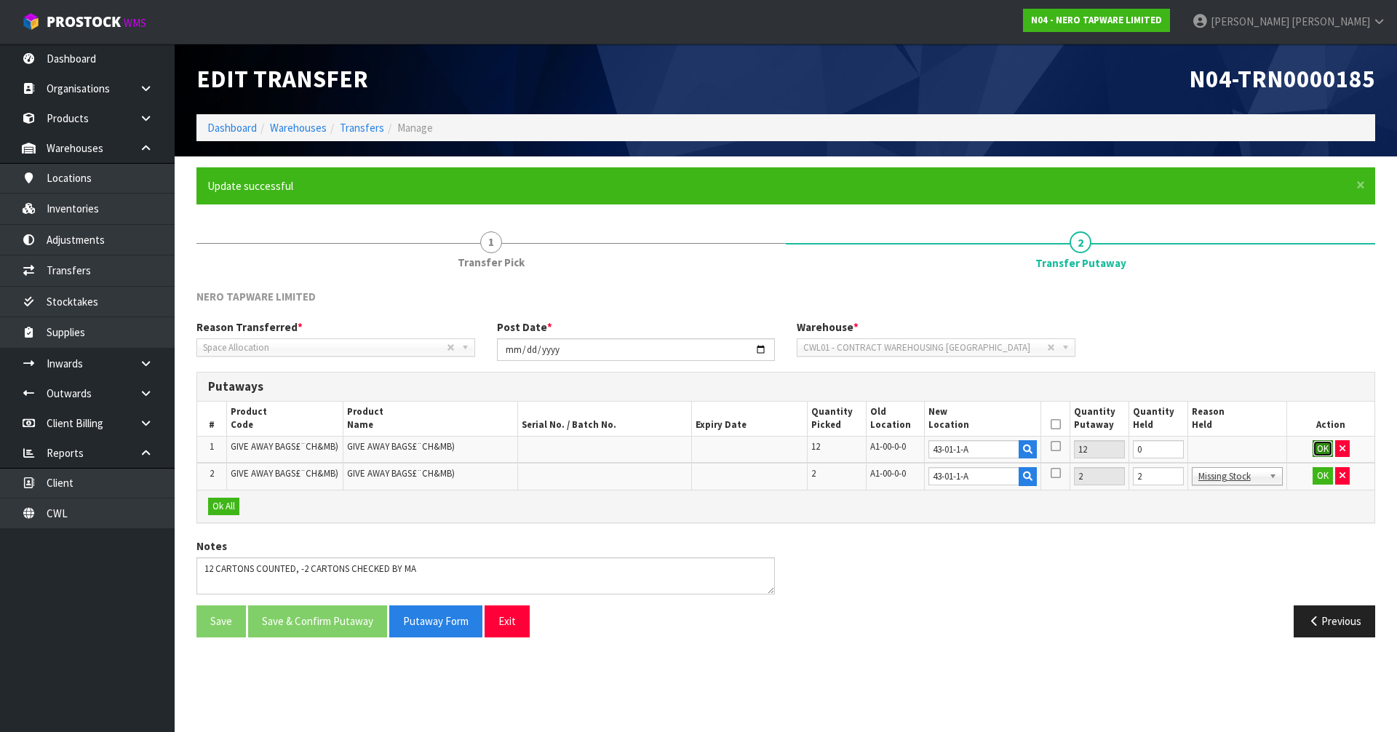
click at [1320, 453] on button "OK" at bounding box center [1322, 448] width 20 height 17
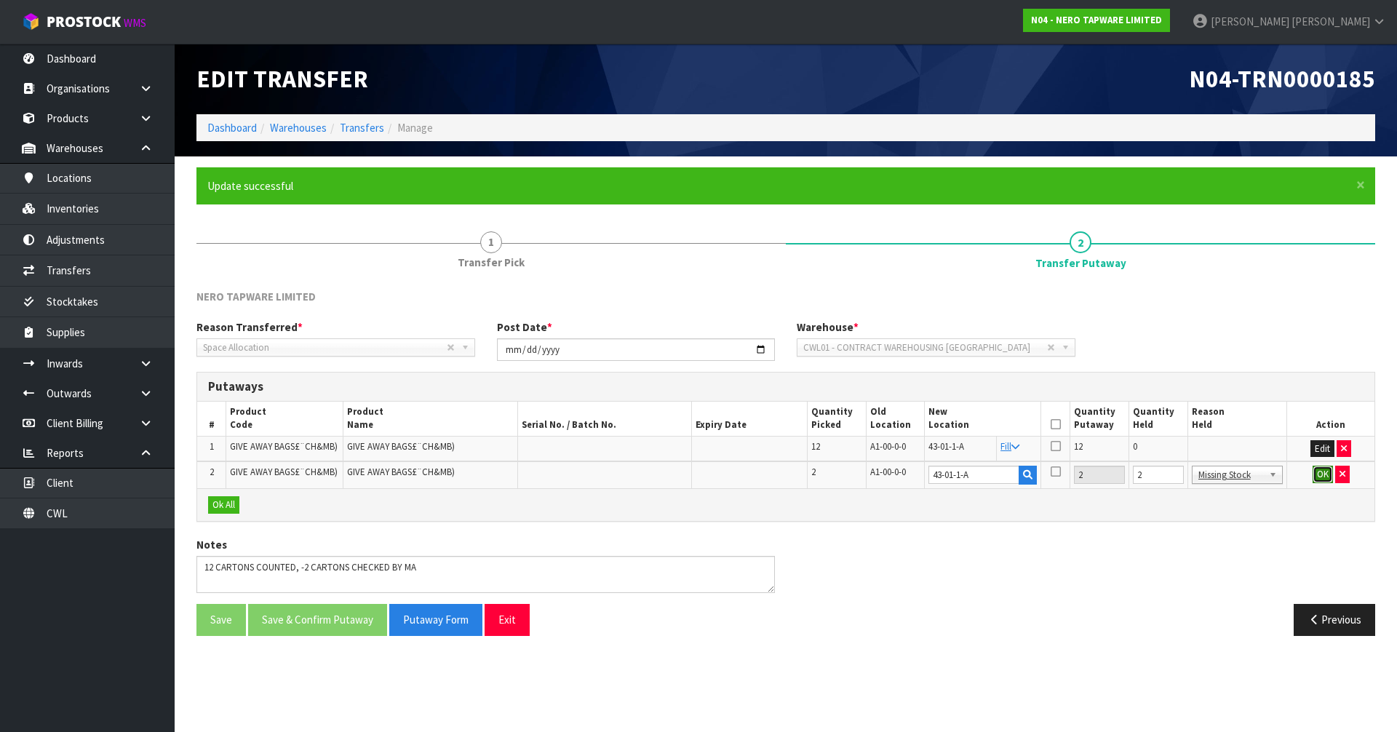
click at [1317, 472] on button "OK" at bounding box center [1322, 474] width 20 height 17
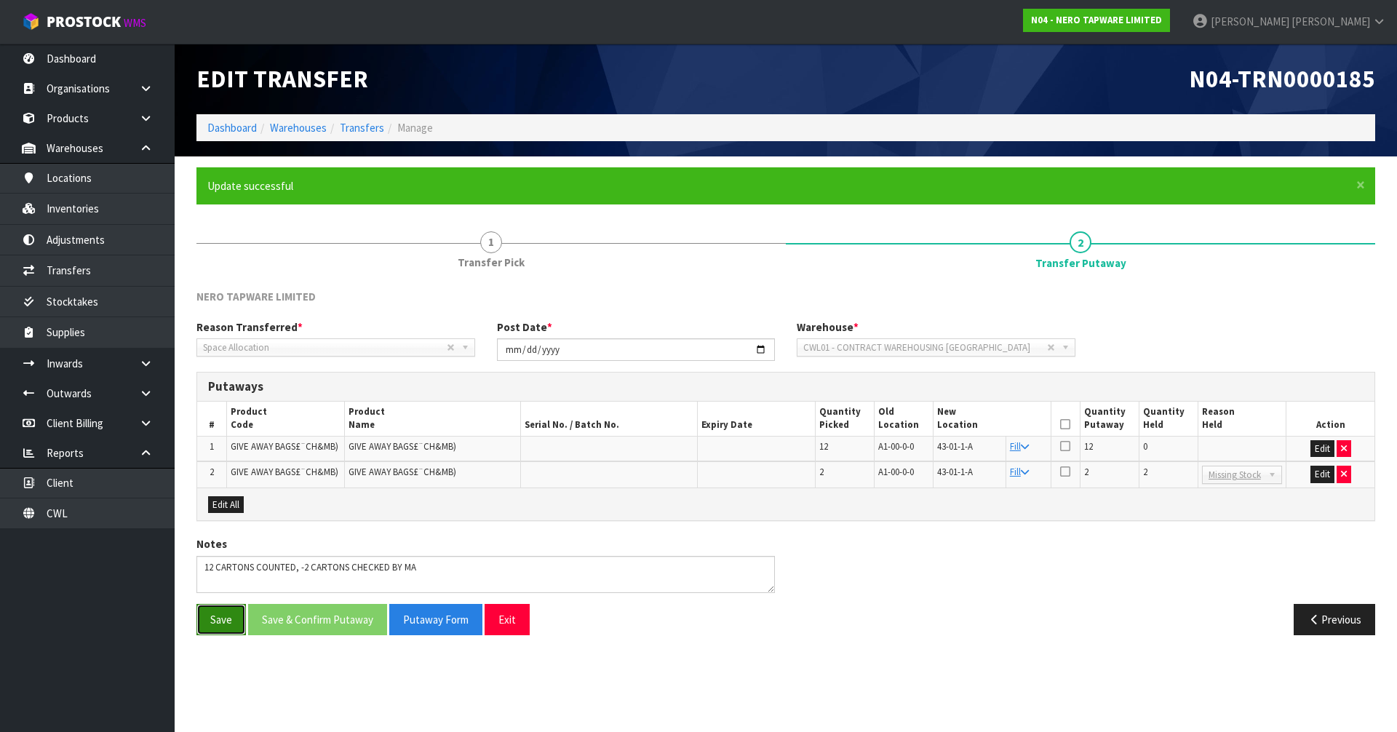
click at [235, 616] on button "Save" at bounding box center [220, 619] width 49 height 31
click at [977, 564] on div "Notes" at bounding box center [786, 569] width 1200 height 67
click at [1319, 447] on button "Edit" at bounding box center [1322, 448] width 24 height 17
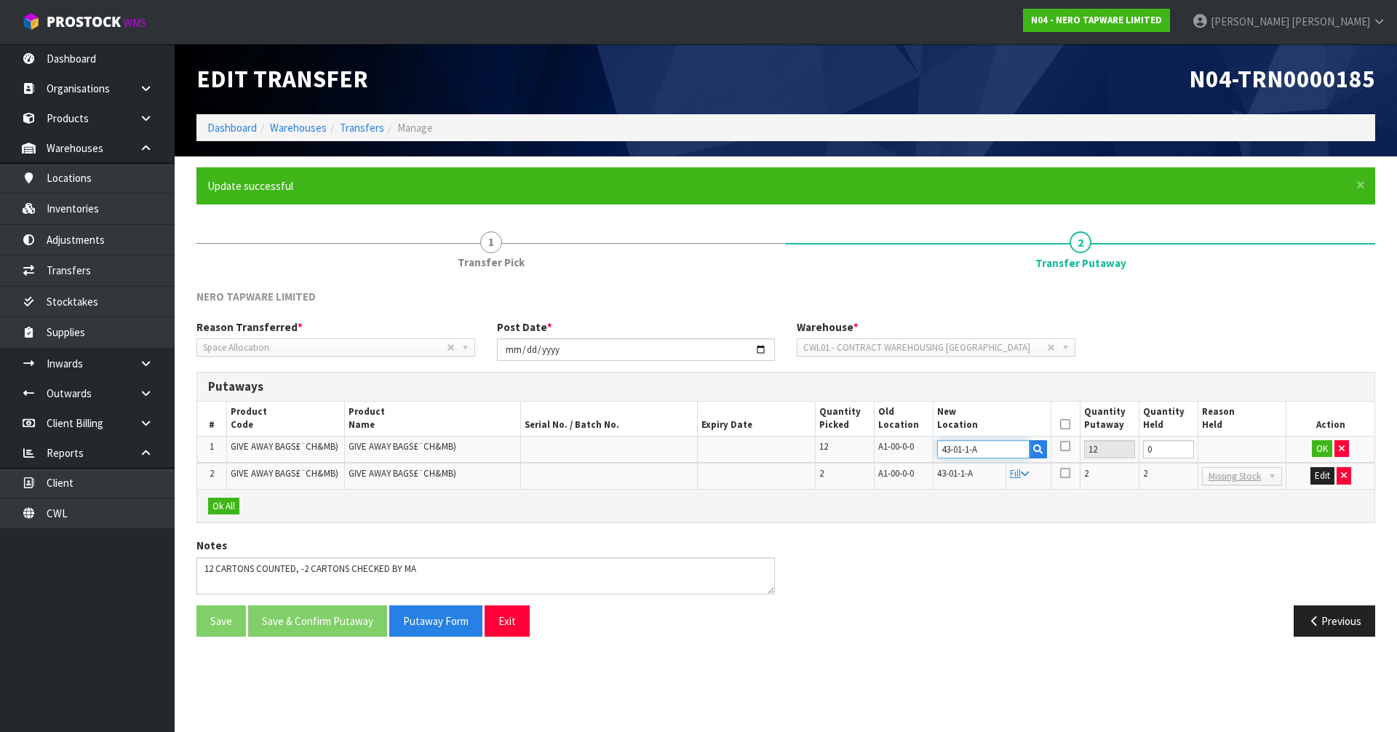
click at [994, 452] on input "43-01-1-A" at bounding box center [983, 449] width 92 height 18
type input "32-06-5"
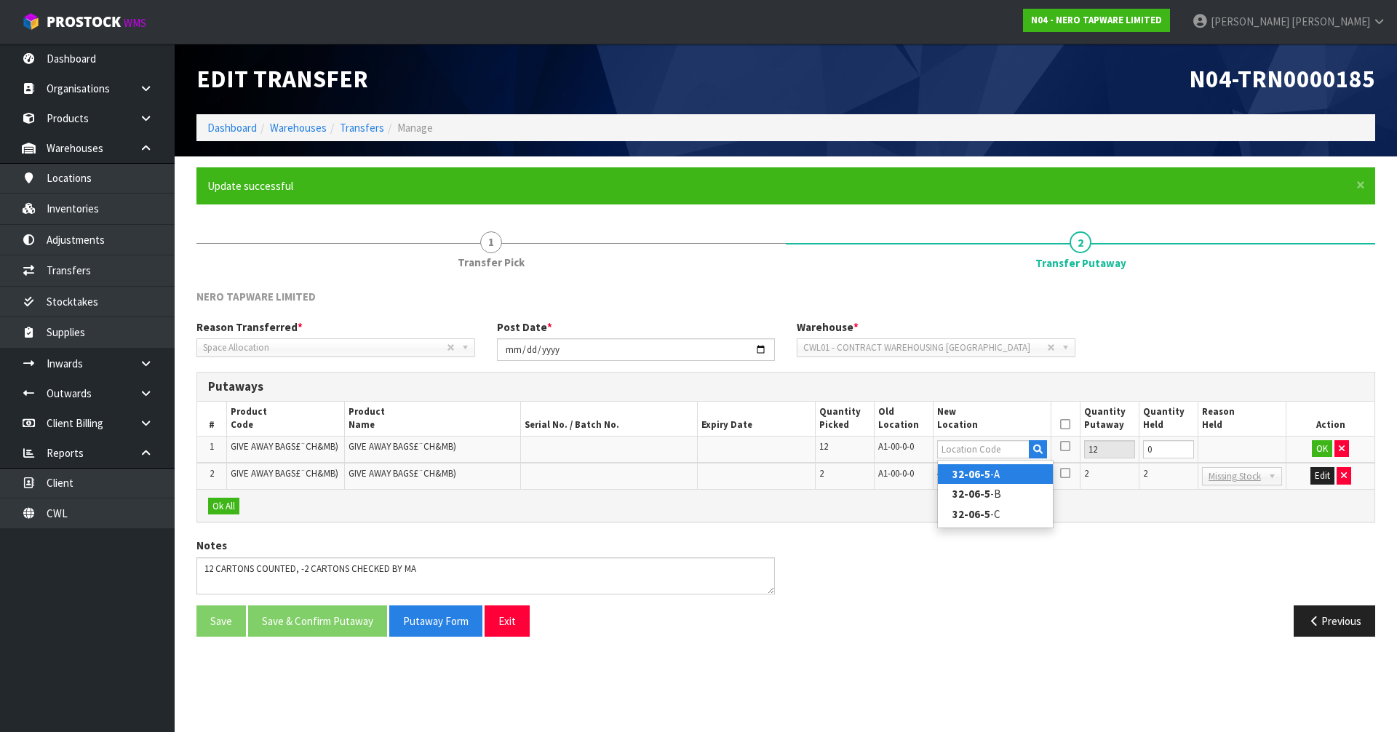
click at [996, 477] on link "32-06-5 -A" at bounding box center [995, 474] width 115 height 20
type input "32-06-5-A"
click at [1320, 445] on button "OK" at bounding box center [1322, 448] width 20 height 17
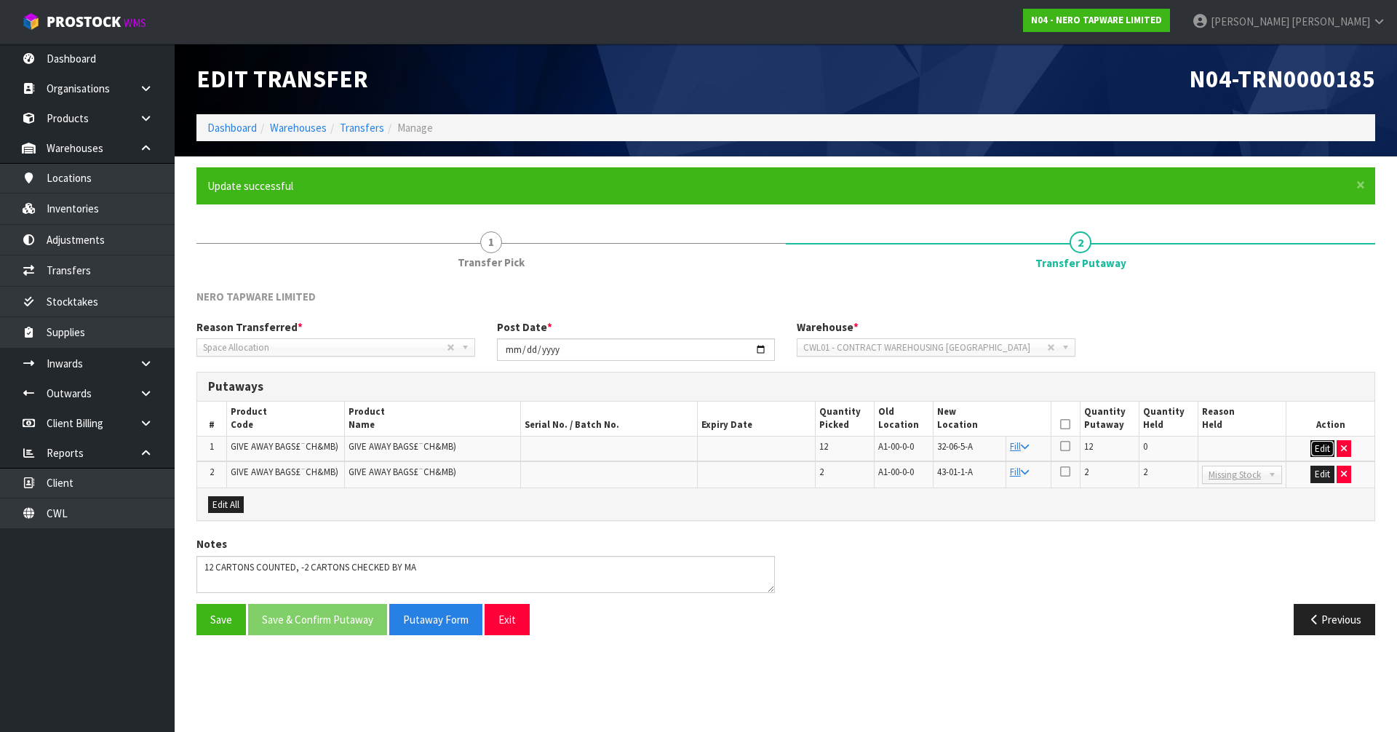
click at [1310, 443] on button "Edit" at bounding box center [1322, 448] width 24 height 17
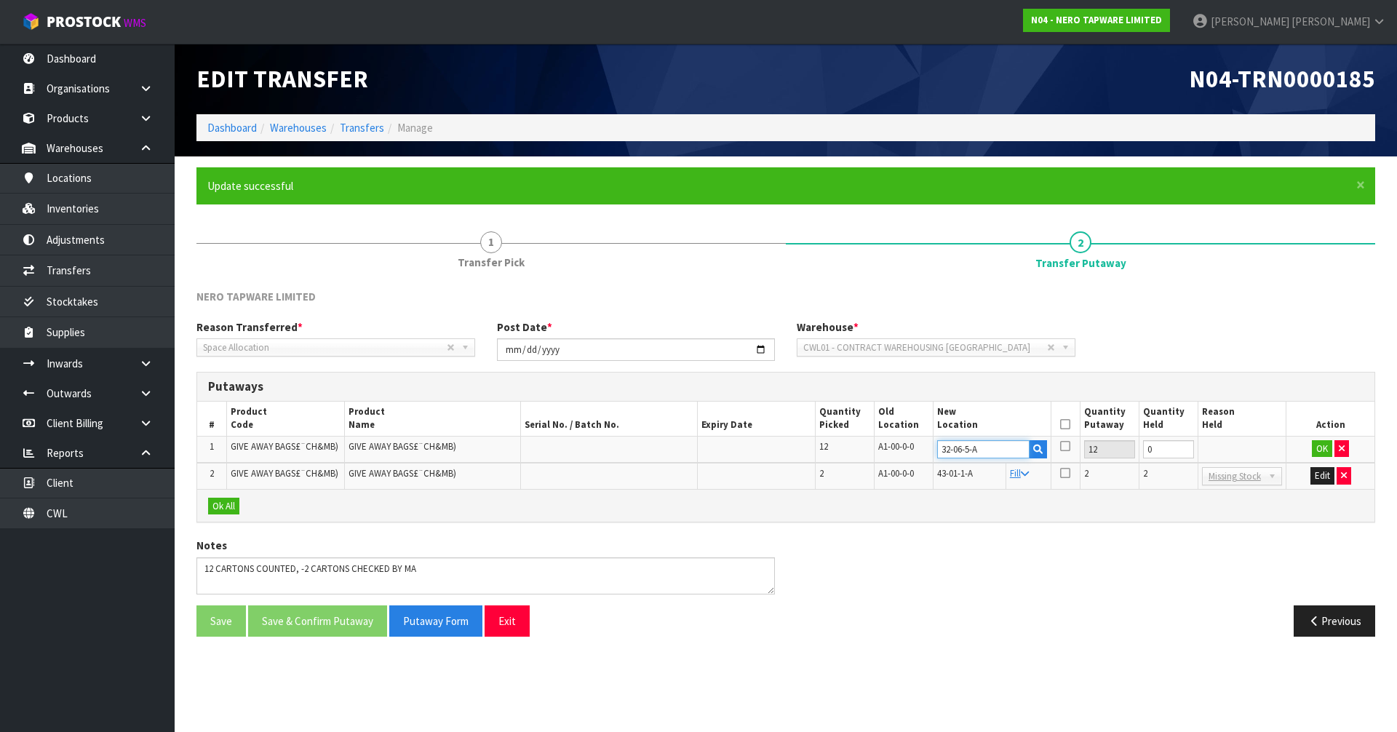
click at [997, 452] on input "32-06-5-A" at bounding box center [983, 449] width 92 height 18
type input "32-06-5-B"
click at [1325, 454] on button "OK" at bounding box center [1322, 448] width 20 height 17
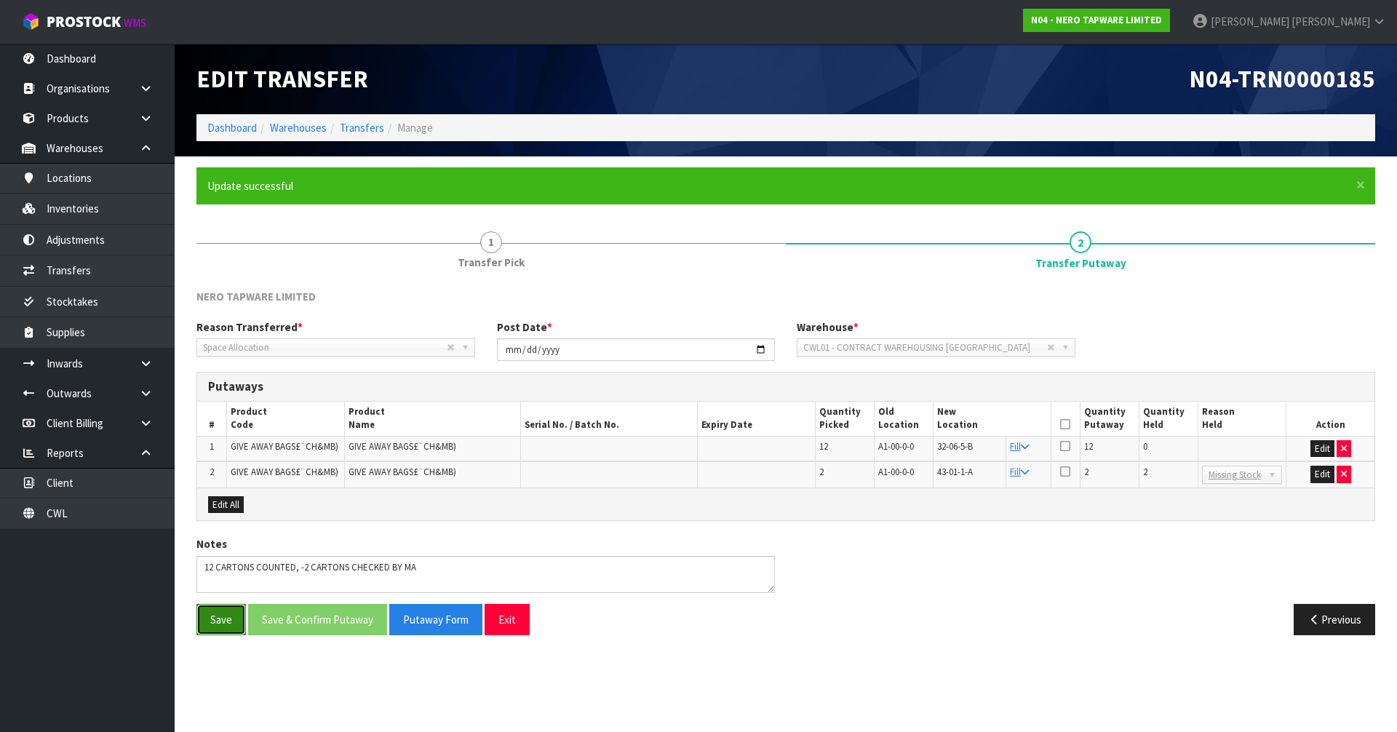
click at [223, 613] on button "Save" at bounding box center [220, 619] width 49 height 31
click at [229, 611] on button "Save" at bounding box center [220, 619] width 49 height 31
click at [1064, 424] on icon at bounding box center [1065, 424] width 10 height 1
click at [298, 618] on button "Save & Confirm Putaway" at bounding box center [317, 619] width 139 height 31
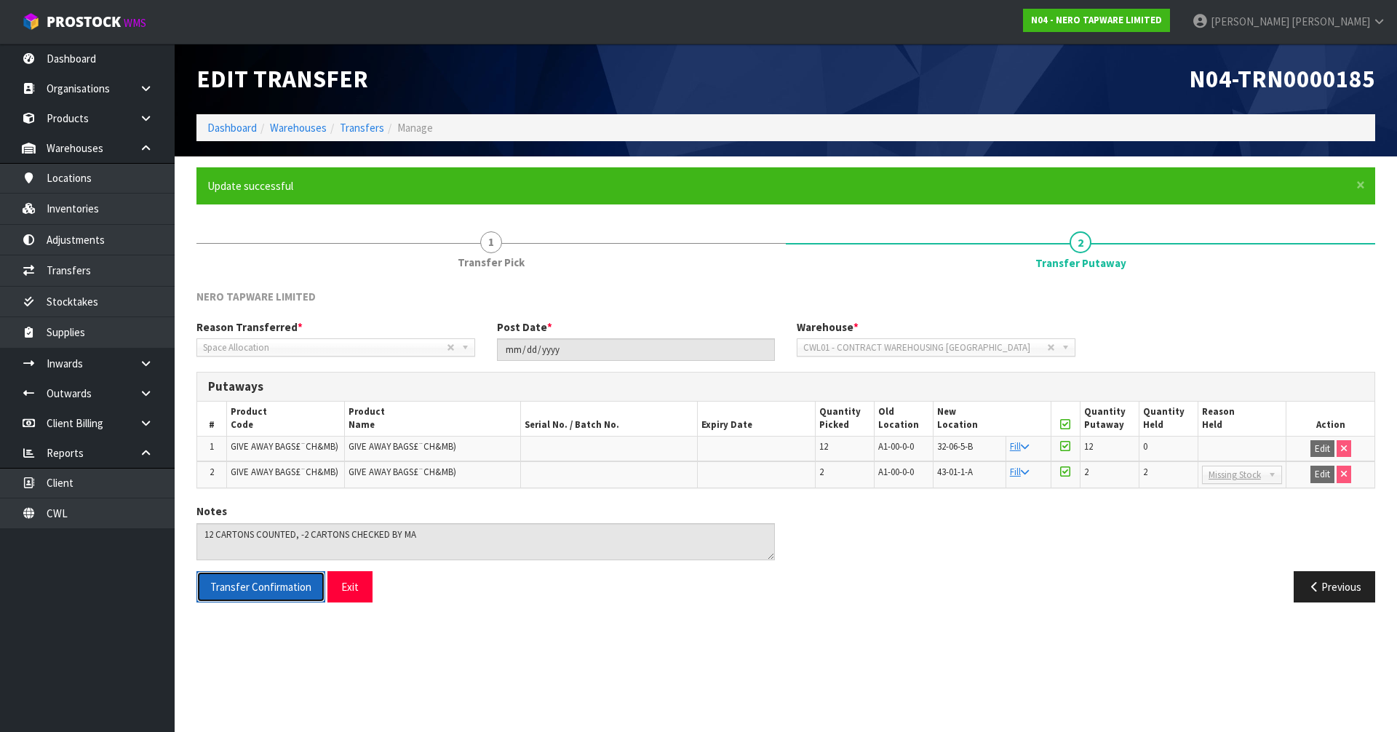
click at [300, 577] on button "Transfer Confirmation" at bounding box center [260, 586] width 129 height 31
click at [357, 597] on button "Exit" at bounding box center [349, 586] width 45 height 31
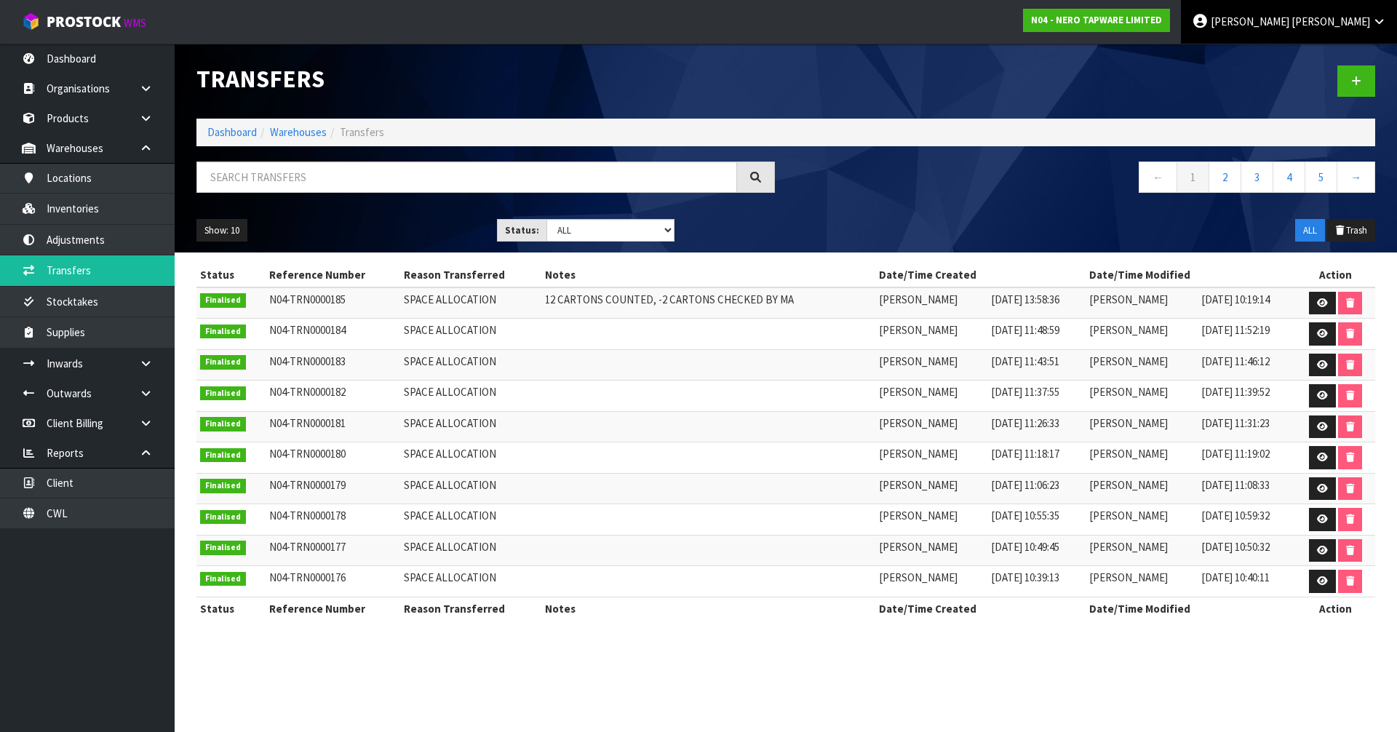
click at [1335, 28] on link "James Luff" at bounding box center [1289, 22] width 216 height 44
click at [1323, 50] on link "Logout" at bounding box center [1338, 58] width 115 height 20
